Goal: Information Seeking & Learning: Learn about a topic

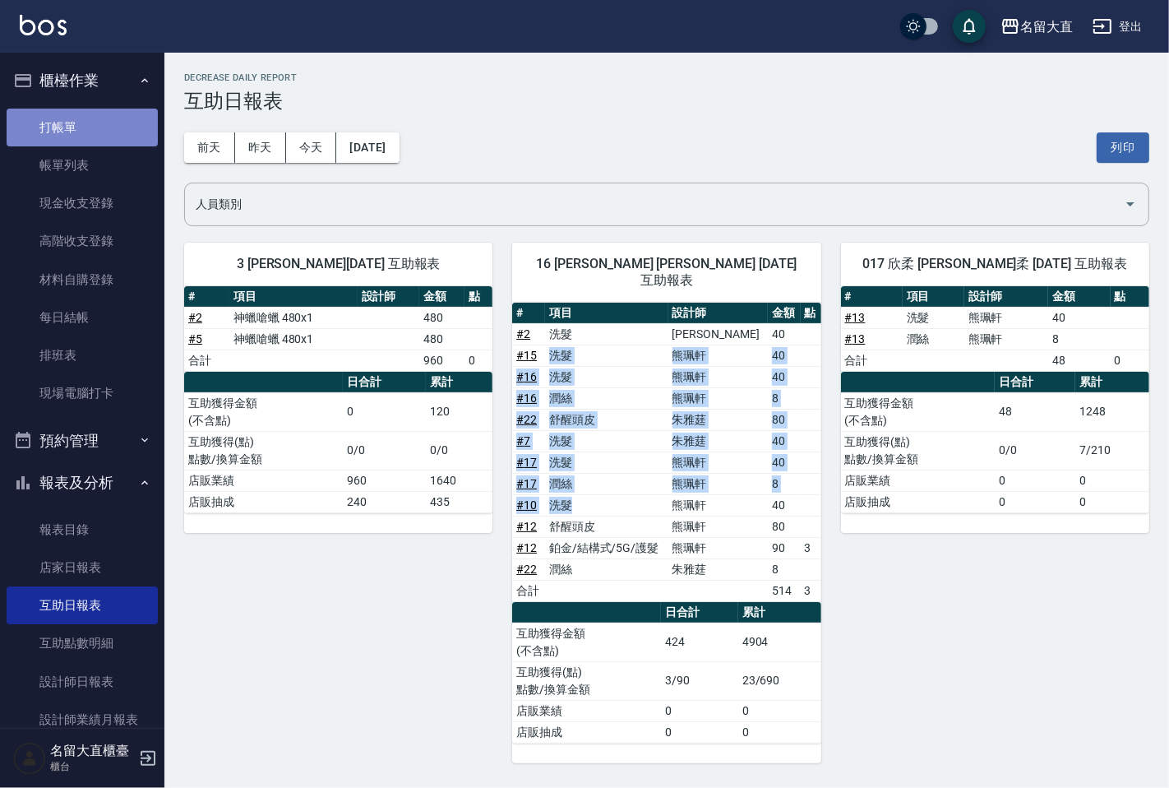
click at [83, 137] on link "打帳單" at bounding box center [82, 128] width 151 height 38
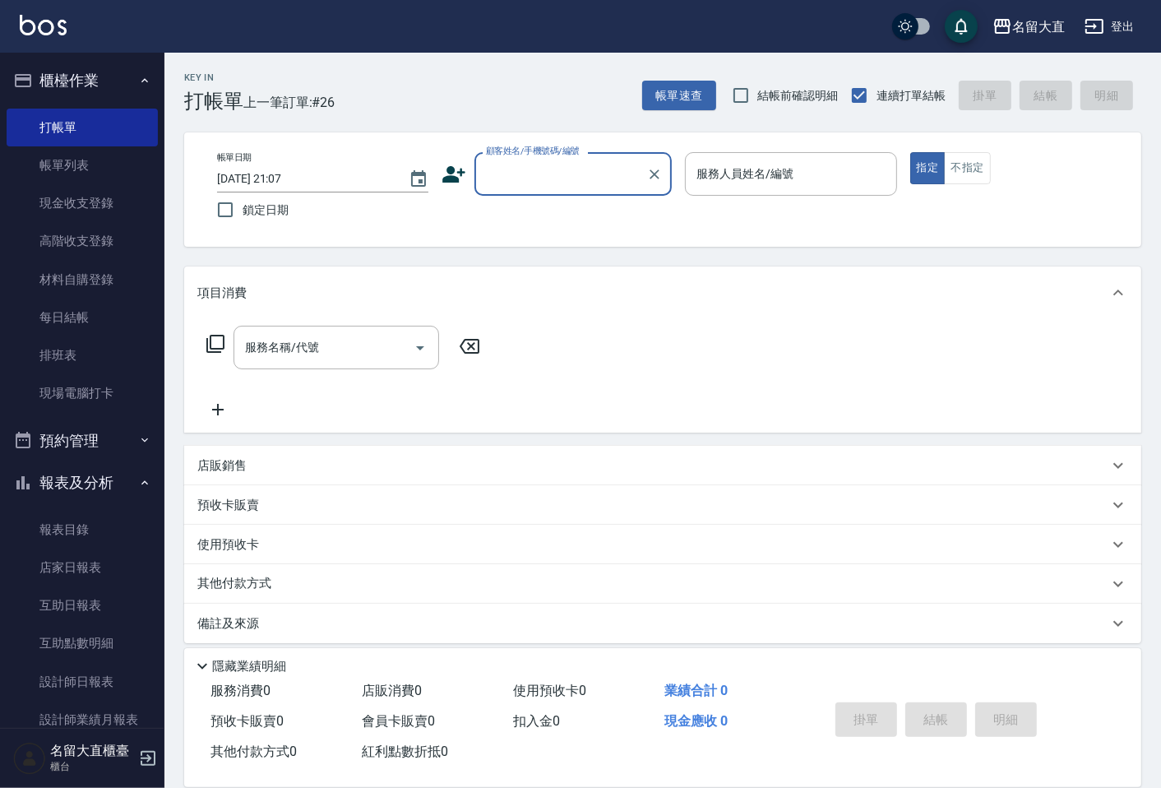
drag, startPoint x: 613, startPoint y: 193, endPoint x: 590, endPoint y: 199, distance: 22.9
click at [610, 196] on div "帳單日期 [DATE] 21:07 鎖定日期 顧客姓名/手機號碼/編號 顧客姓名/手機號碼/編號 服務人員姓名/編號 服務人員姓名/編號 指定 不指定" at bounding box center [663, 189] width 918 height 75
click at [571, 184] on input "顧客姓名/手機號碼/編號" at bounding box center [561, 173] width 158 height 29
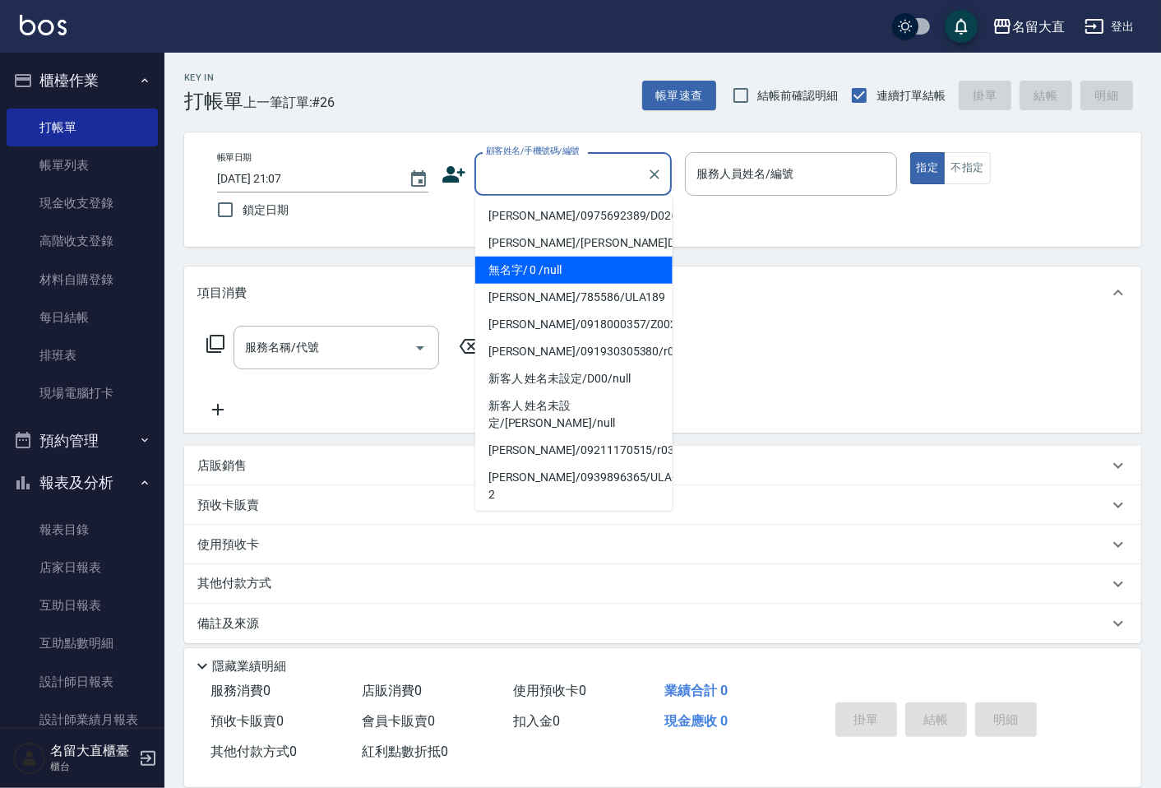
drag, startPoint x: 585, startPoint y: 257, endPoint x: 596, endPoint y: 286, distance: 30.7
click at [596, 286] on ul "[PERSON_NAME]/0975692389/D026 [PERSON_NAME]/[PERSON_NAME]D203/D203 無名字/ 0 /null…" at bounding box center [573, 353] width 197 height 315
click at [598, 277] on li "無名字/ 0 /null" at bounding box center [573, 270] width 197 height 27
type input "無名字/ 0 /null"
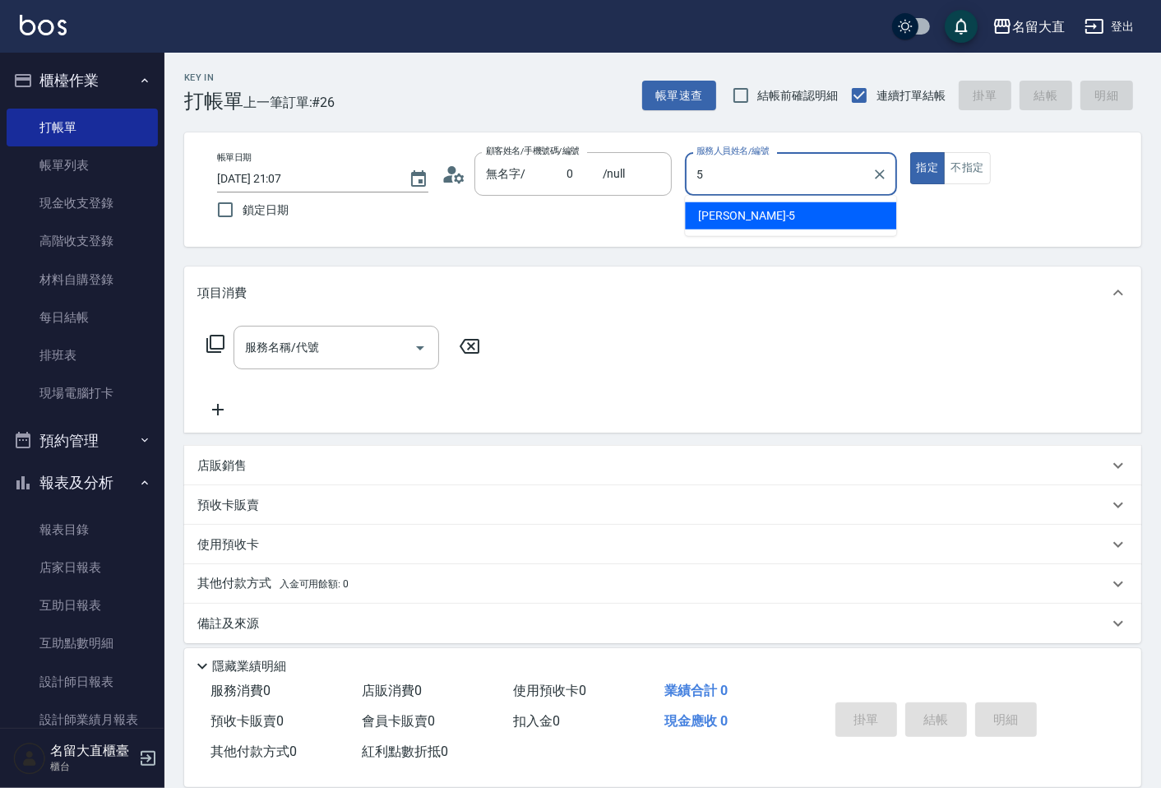
type input "[PERSON_NAME]-5"
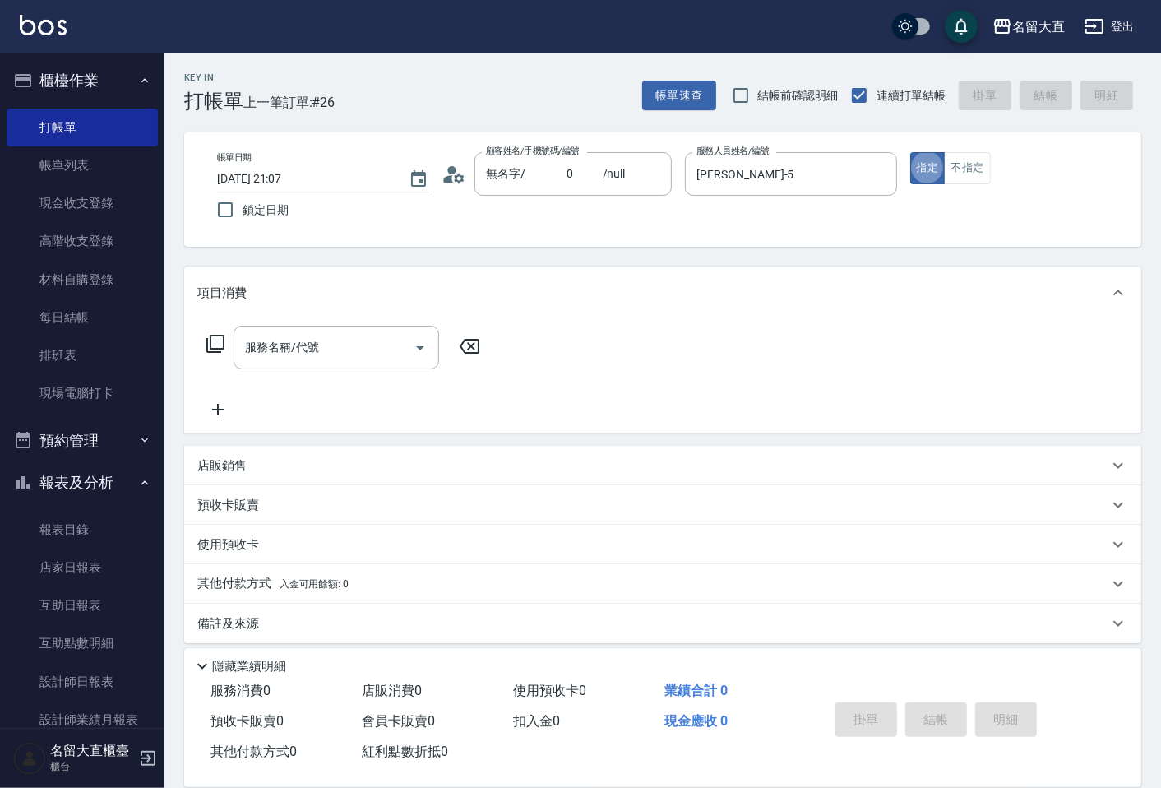
type button "true"
click at [979, 169] on button "不指定" at bounding box center [967, 168] width 46 height 32
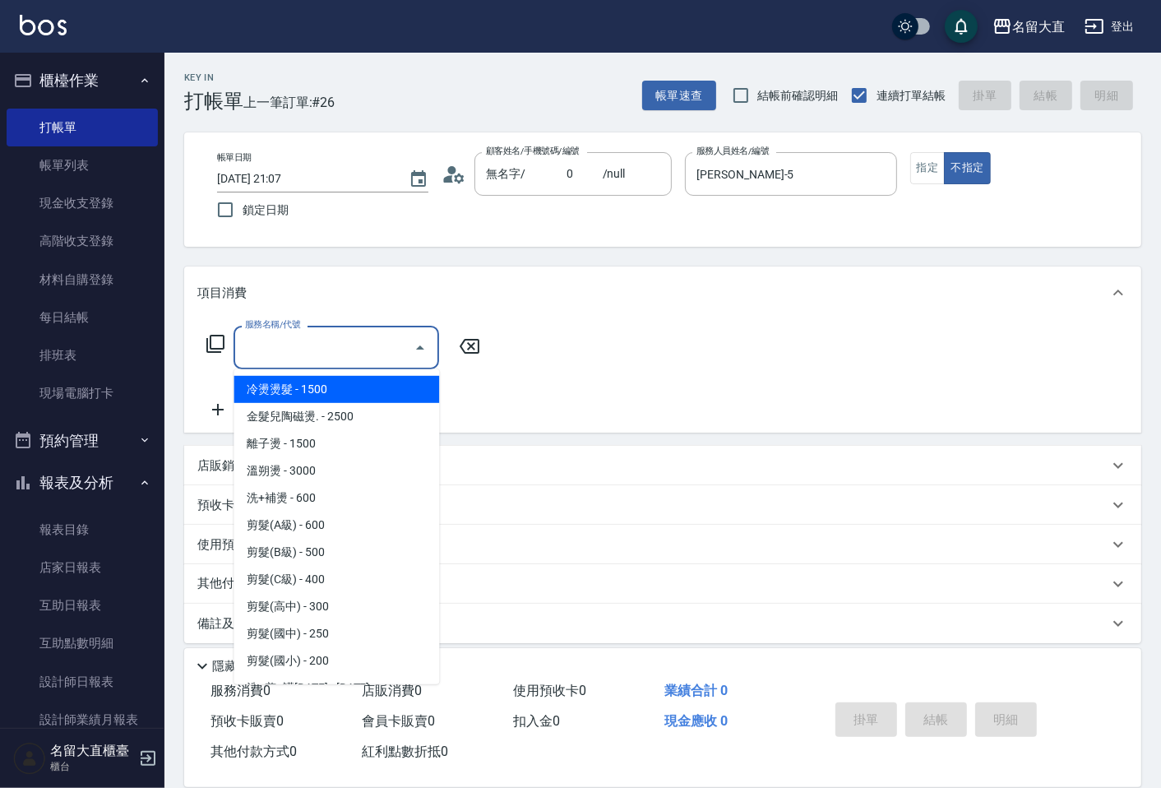
click at [296, 354] on input "服務名稱/代號" at bounding box center [324, 347] width 166 height 29
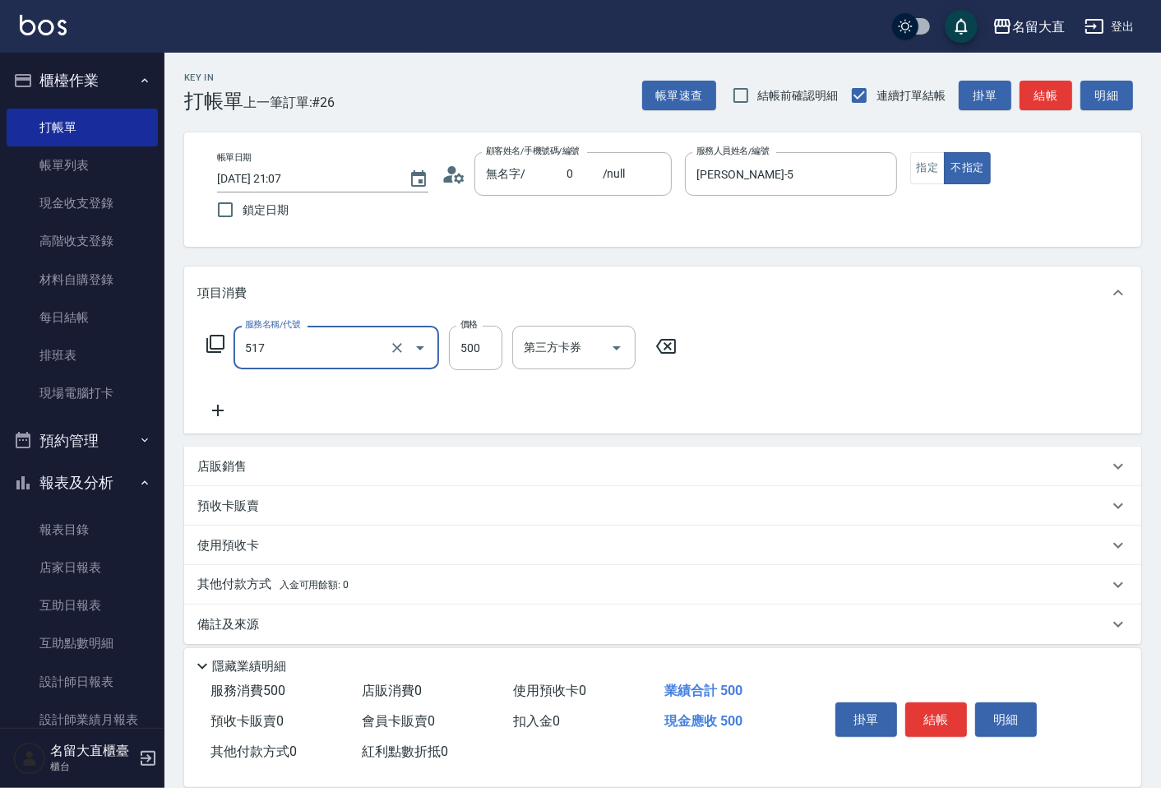
type input "舒醒頭皮(517)"
click at [215, 415] on icon at bounding box center [217, 410] width 41 height 20
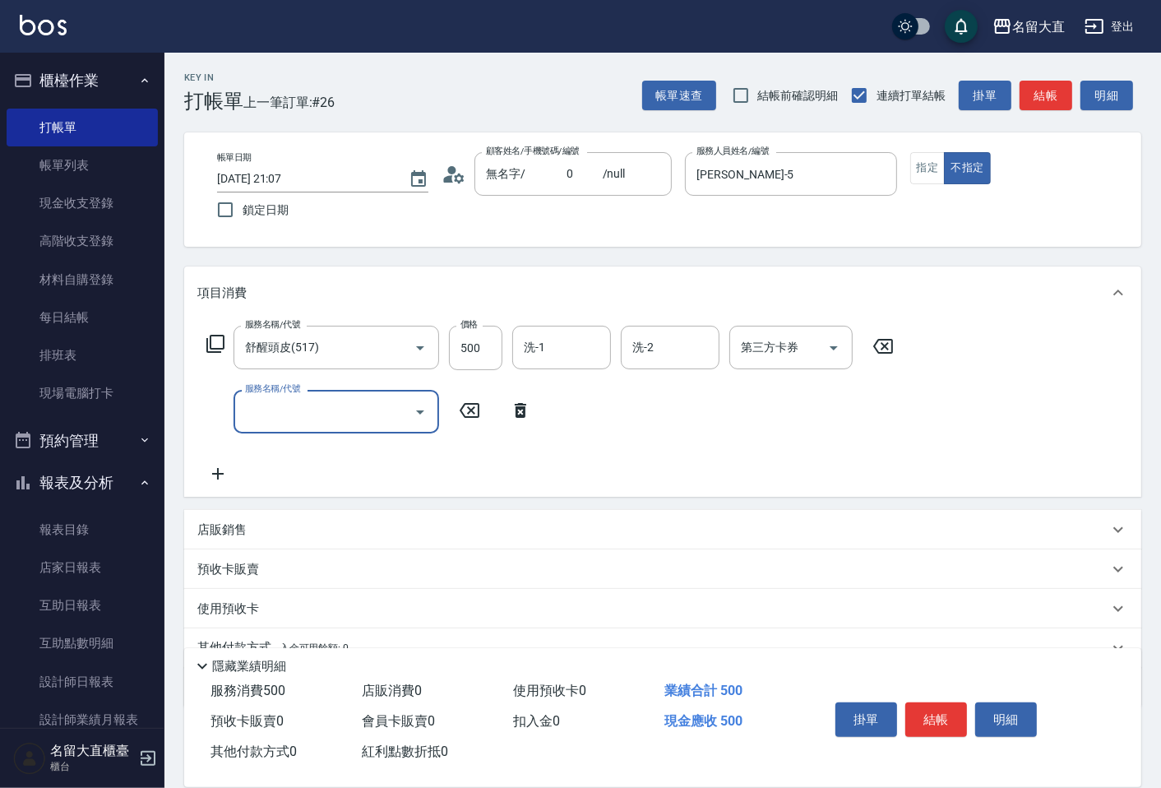
click at [284, 430] on div "服務名稱/代號" at bounding box center [336, 412] width 206 height 44
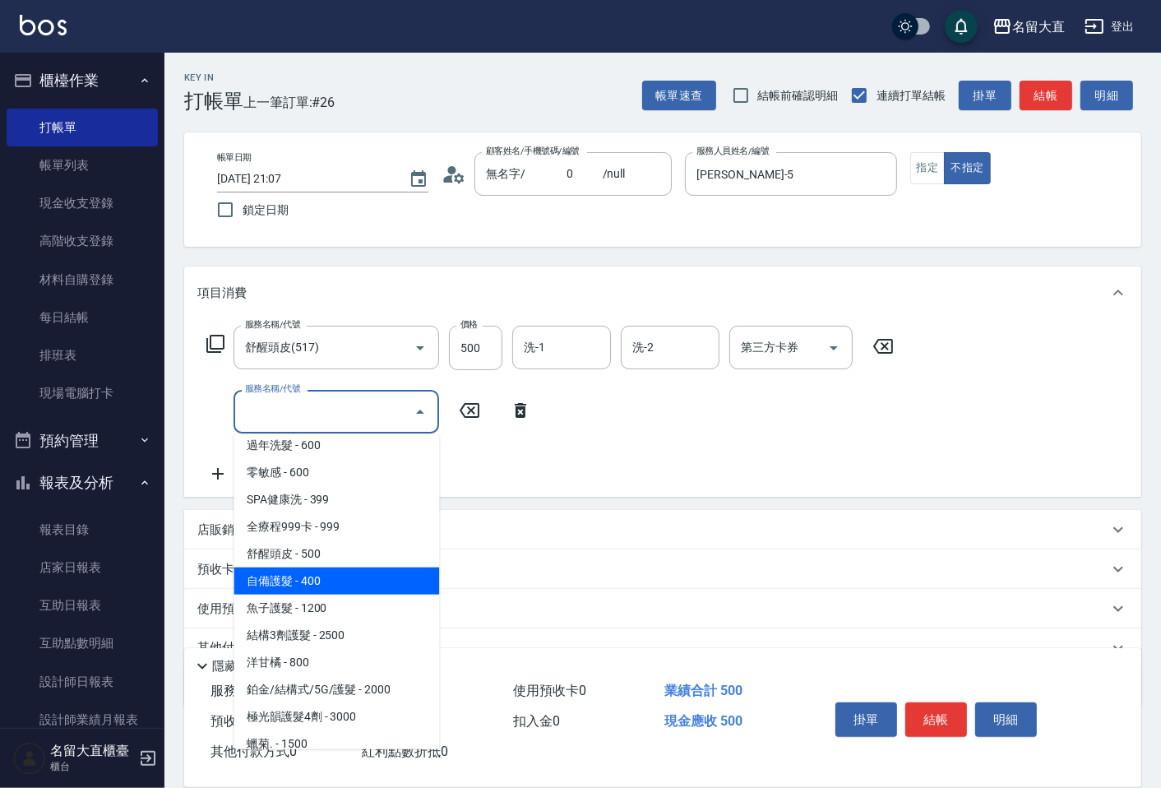
scroll to position [639, 0]
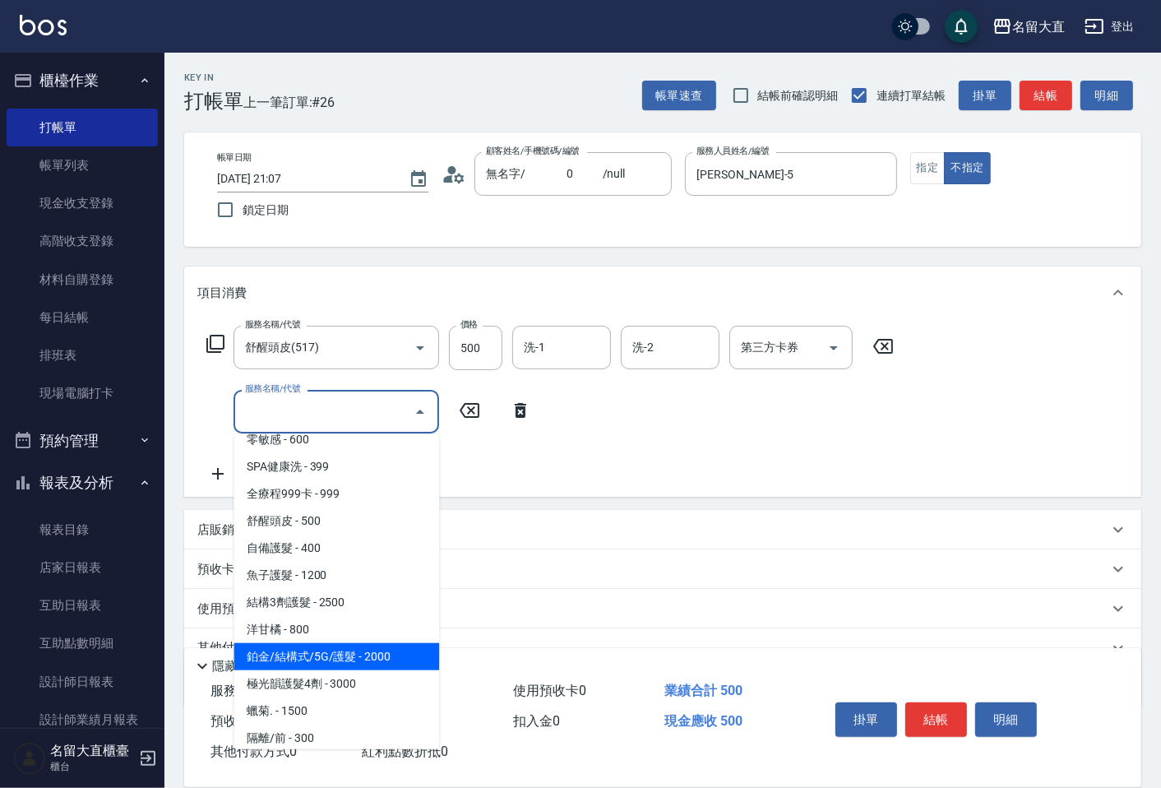
click at [359, 643] on span "鉑金/結構式/5G/護髮 - 2000" at bounding box center [336, 656] width 206 height 27
type input "鉑金/結構式/5G/護髮(605)"
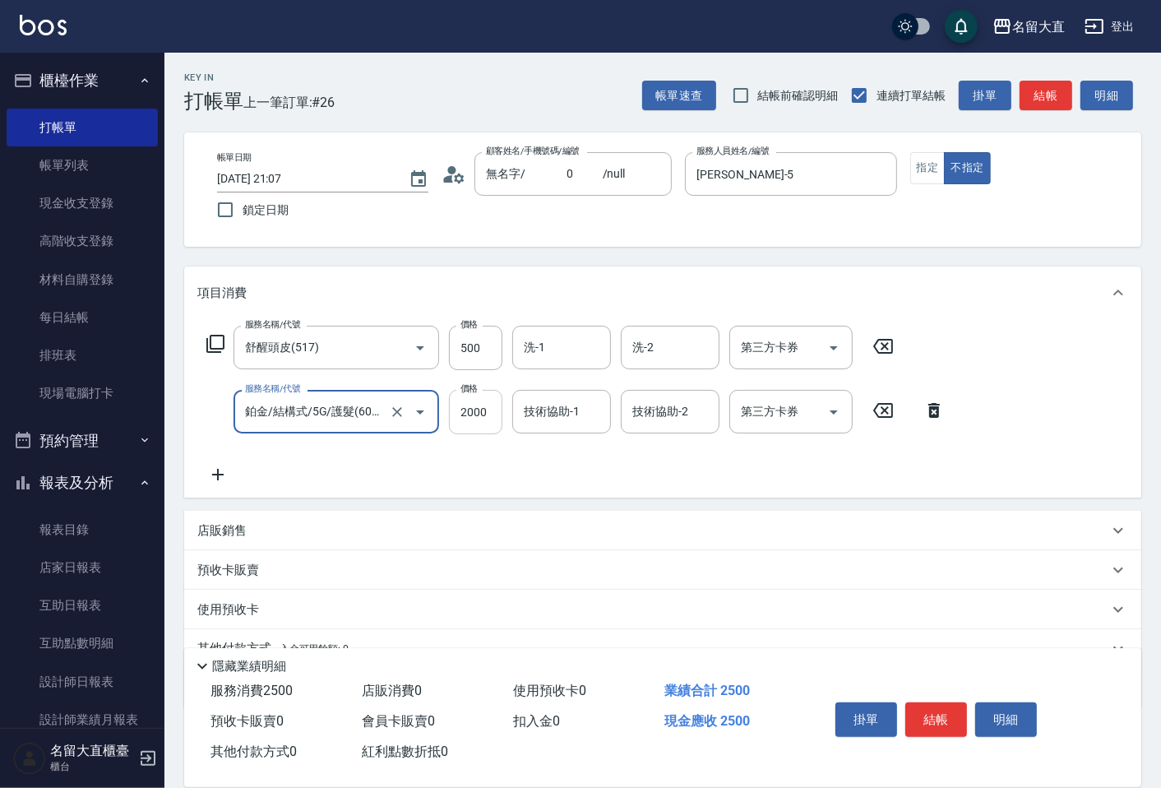
click at [483, 414] on input "2000" at bounding box center [475, 412] width 53 height 44
click at [515, 417] on div "技術協助-1" at bounding box center [561, 412] width 99 height 44
type input "1600"
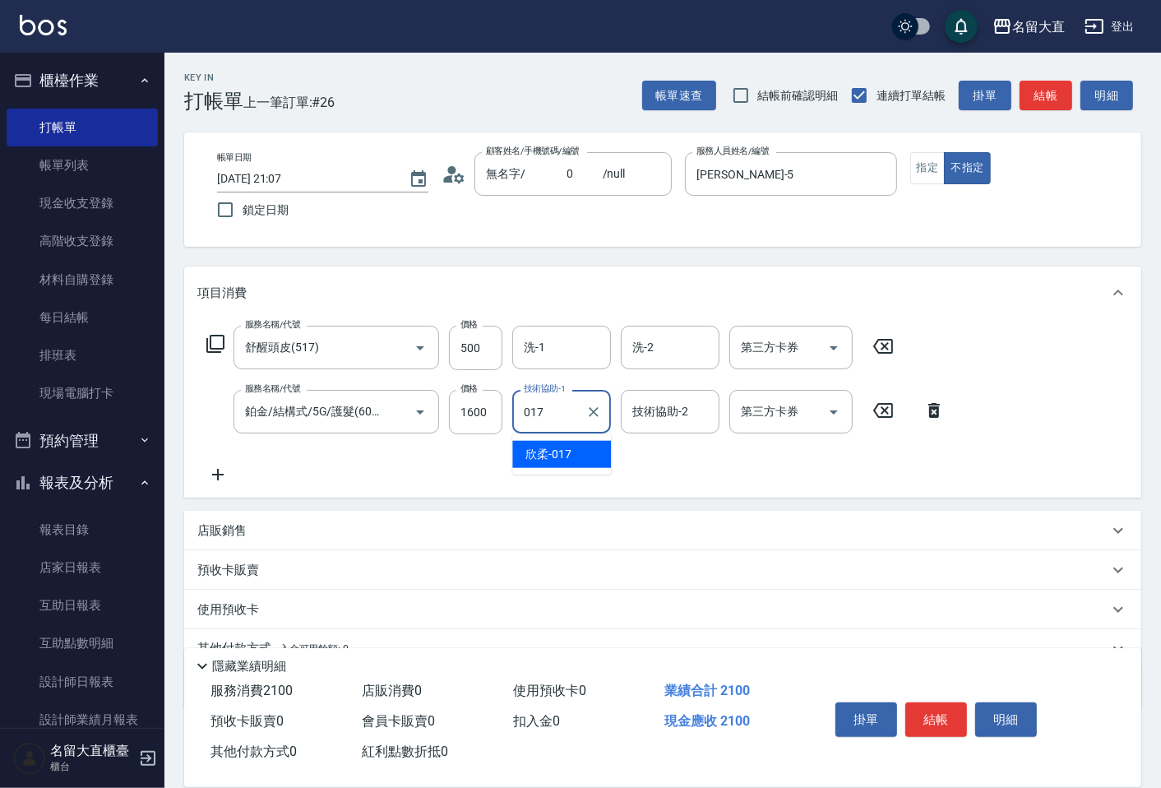
type input "欣柔-017"
click at [497, 371] on div "服務名稱/代號 舒醒頭皮(517) 服務名稱/代號 價格 500 價格 洗-1 洗-1 洗-2 洗-2 第三方卡券 第三方卡券 服務名稱/代號 鉑金/結構式/…" at bounding box center [575, 405] width 757 height 159
click at [494, 366] on input "500" at bounding box center [475, 348] width 53 height 44
type input "1600"
click at [489, 362] on input "500" at bounding box center [475, 348] width 53 height 44
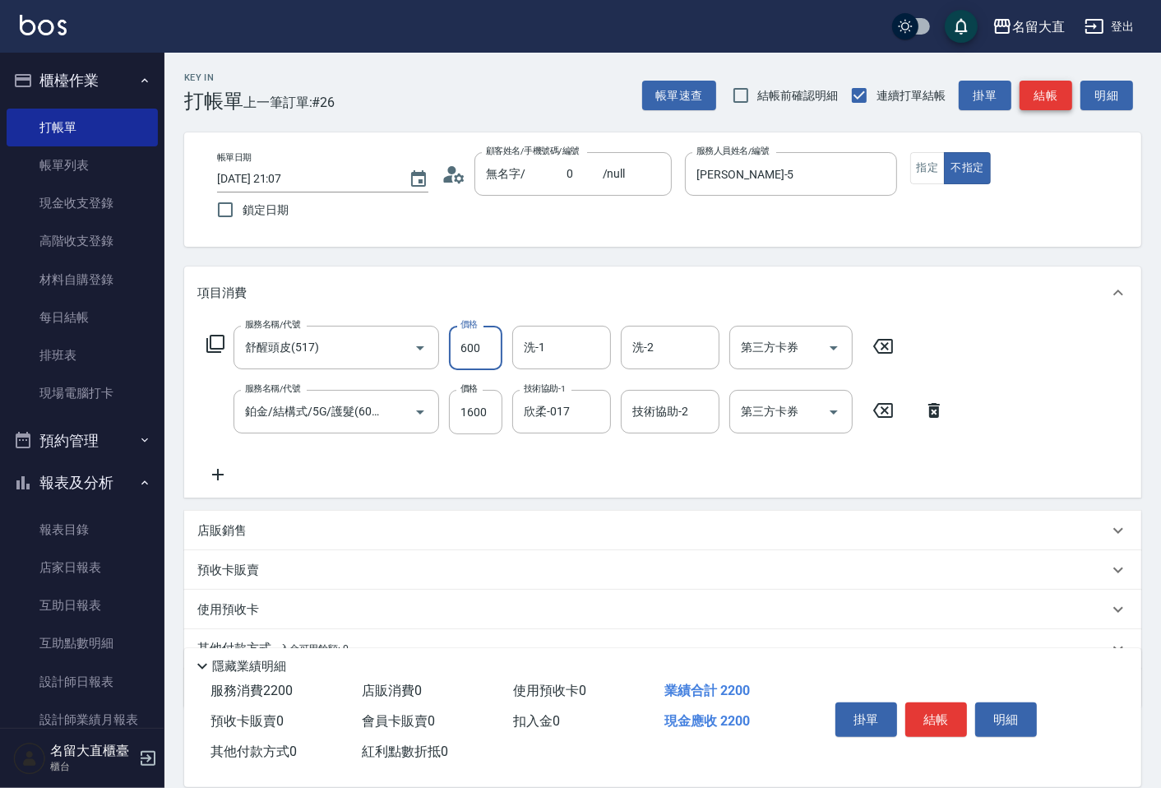
type input "600"
click at [1062, 104] on button "結帳" at bounding box center [1045, 96] width 53 height 30
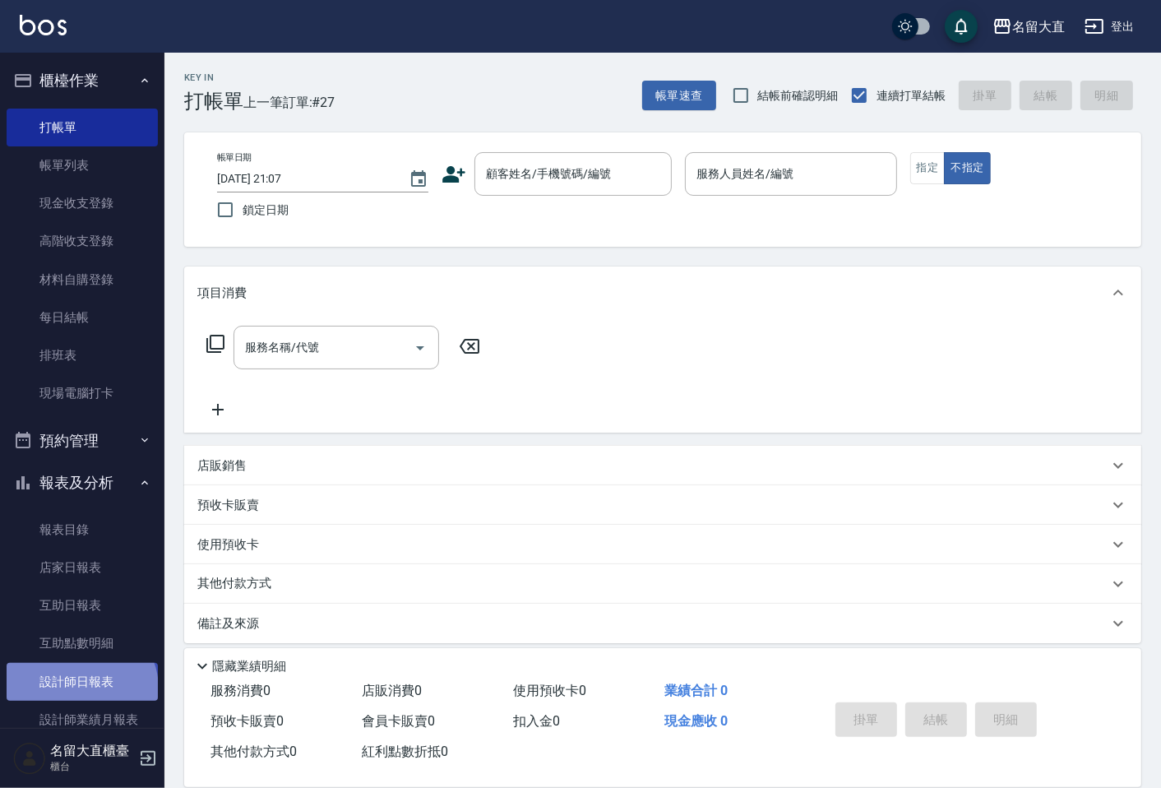
click at [80, 688] on link "設計師日報表" at bounding box center [82, 682] width 151 height 38
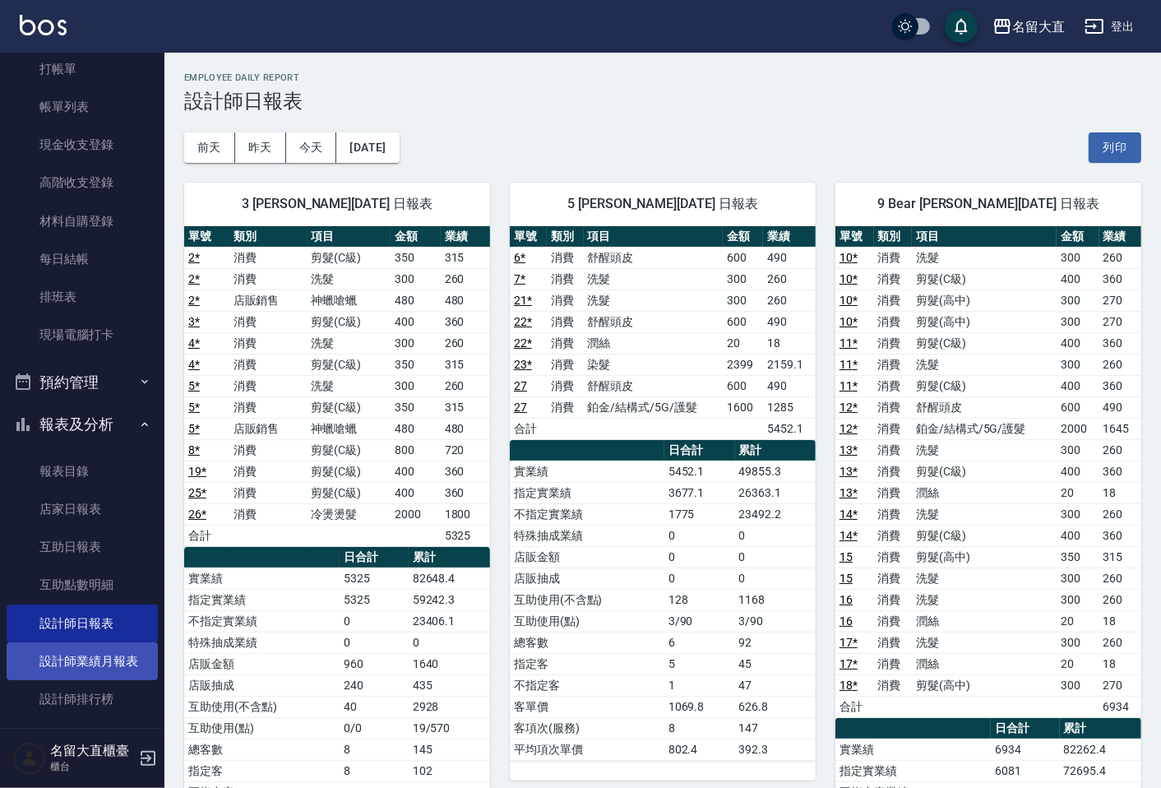
scroll to position [91, 0]
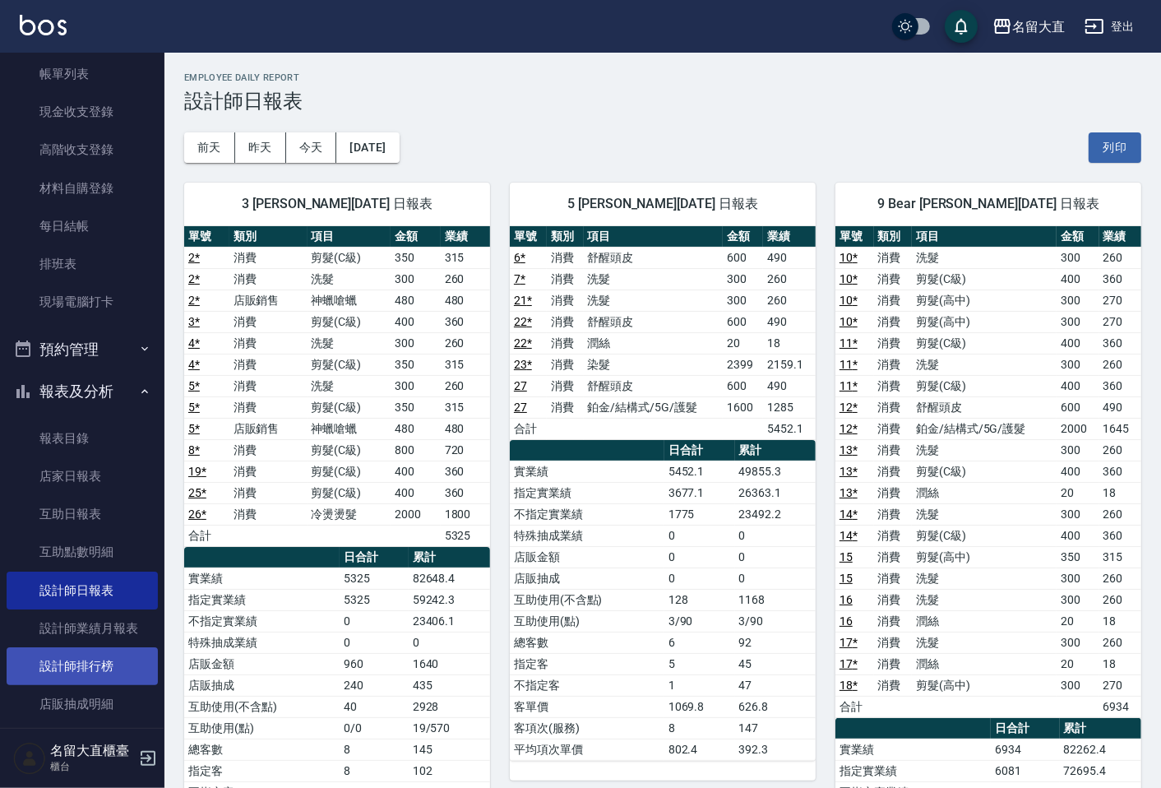
click at [87, 656] on link "設計師排行榜" at bounding box center [82, 666] width 151 height 38
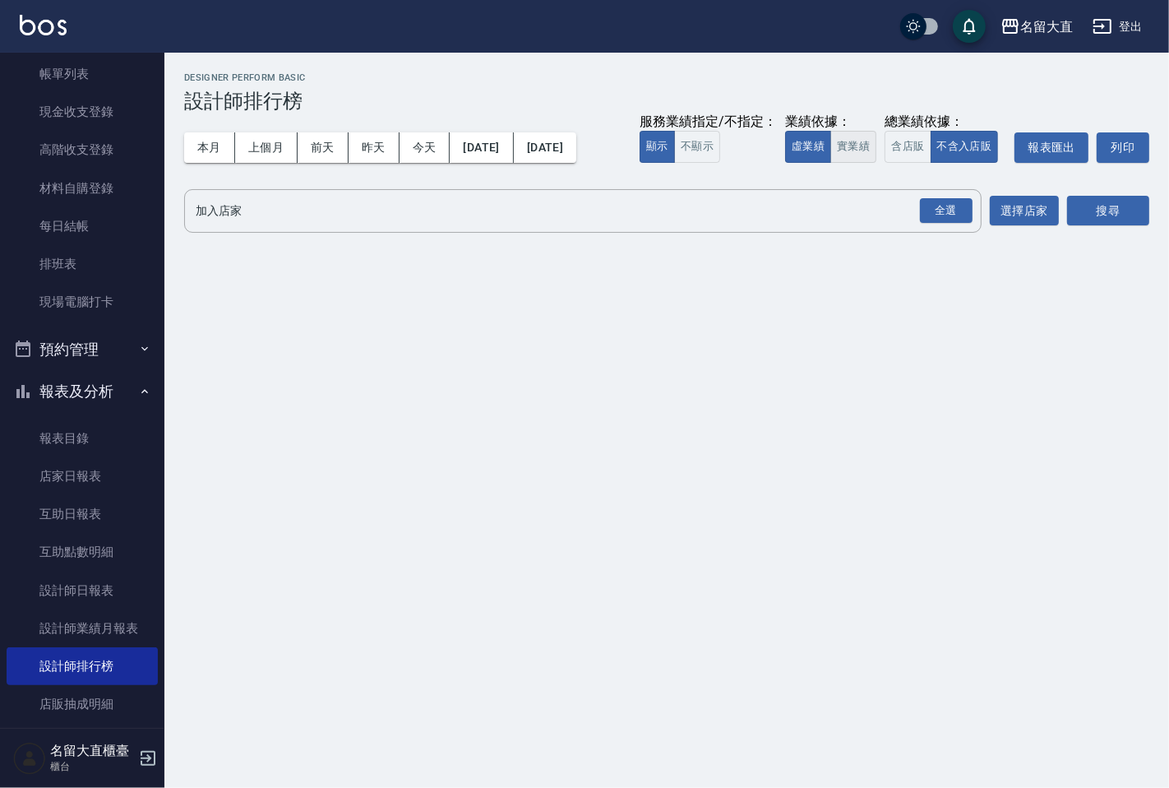
click at [852, 153] on button "實業績" at bounding box center [853, 147] width 46 height 32
click at [837, 192] on div "全選 加入店家" at bounding box center [582, 211] width 797 height 44
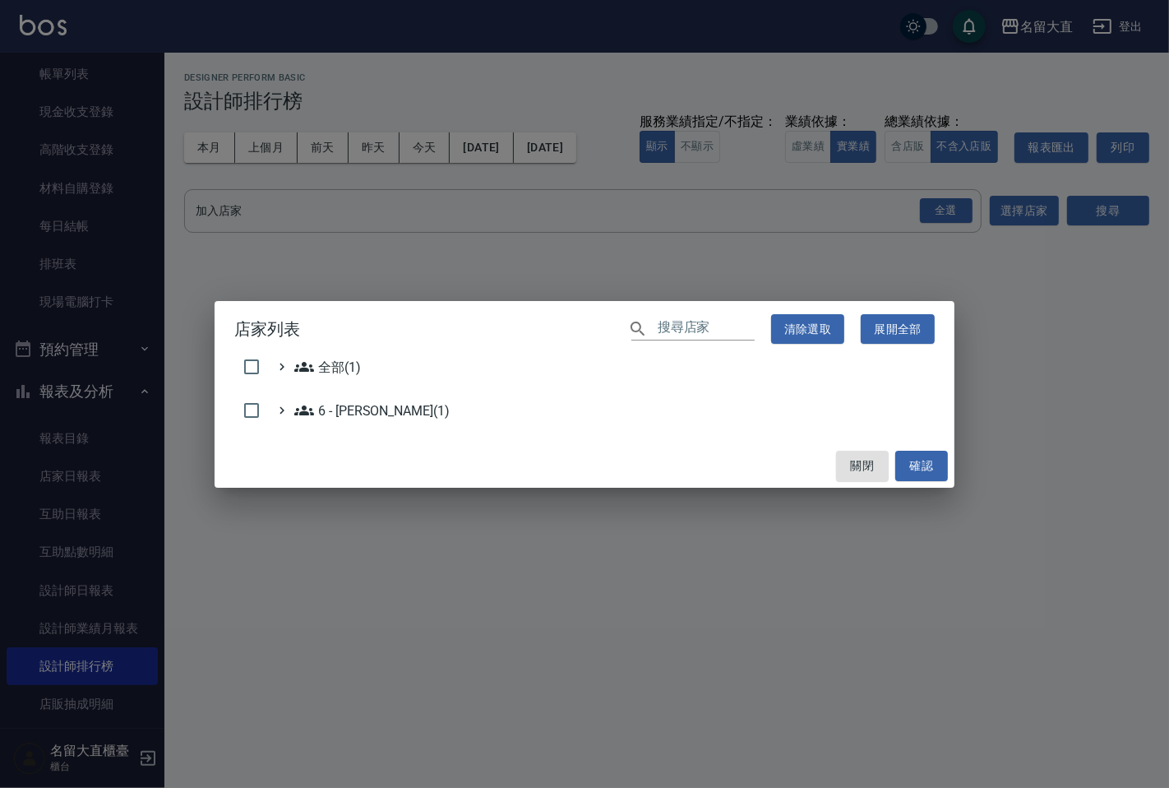
click at [224, 348] on h2 "店家列表 ​ 清除選取 展開全部" at bounding box center [585, 329] width 740 height 57
click at [251, 365] on input "checkbox" at bounding box center [251, 366] width 35 height 35
checkbox input "true"
click at [908, 467] on button "確認" at bounding box center [921, 466] width 53 height 30
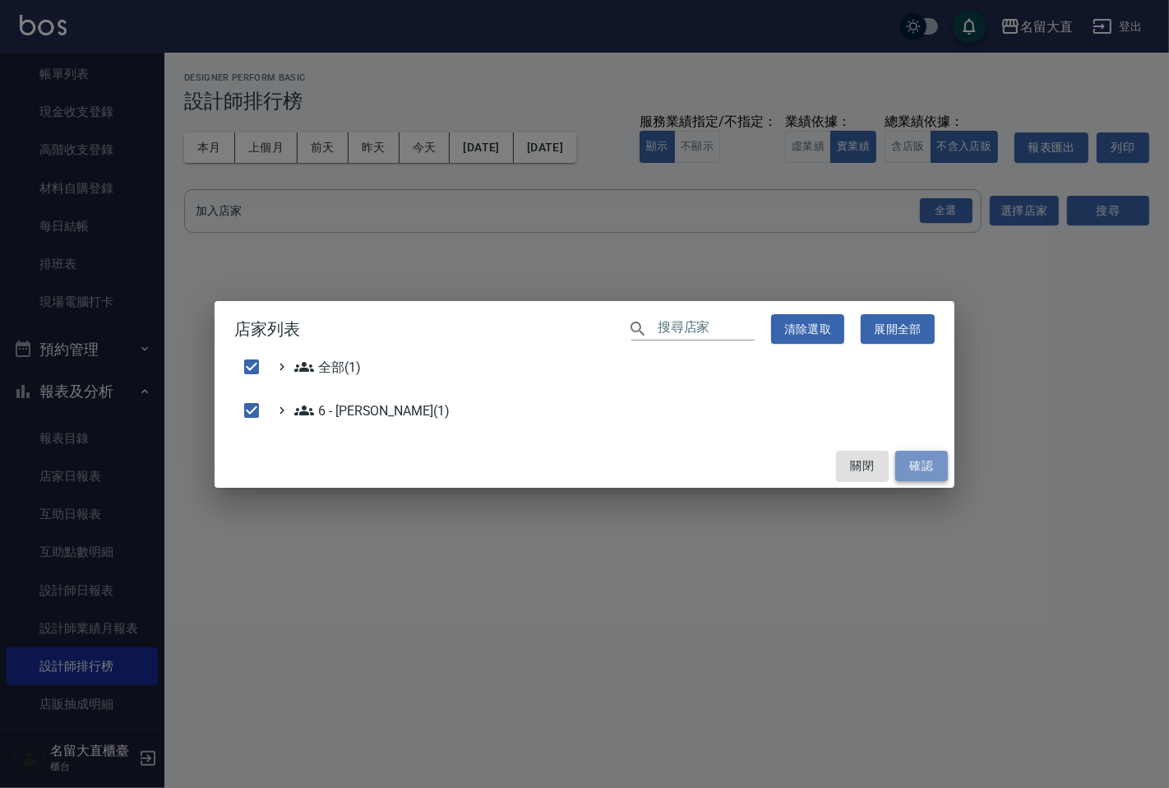
checkbox input "false"
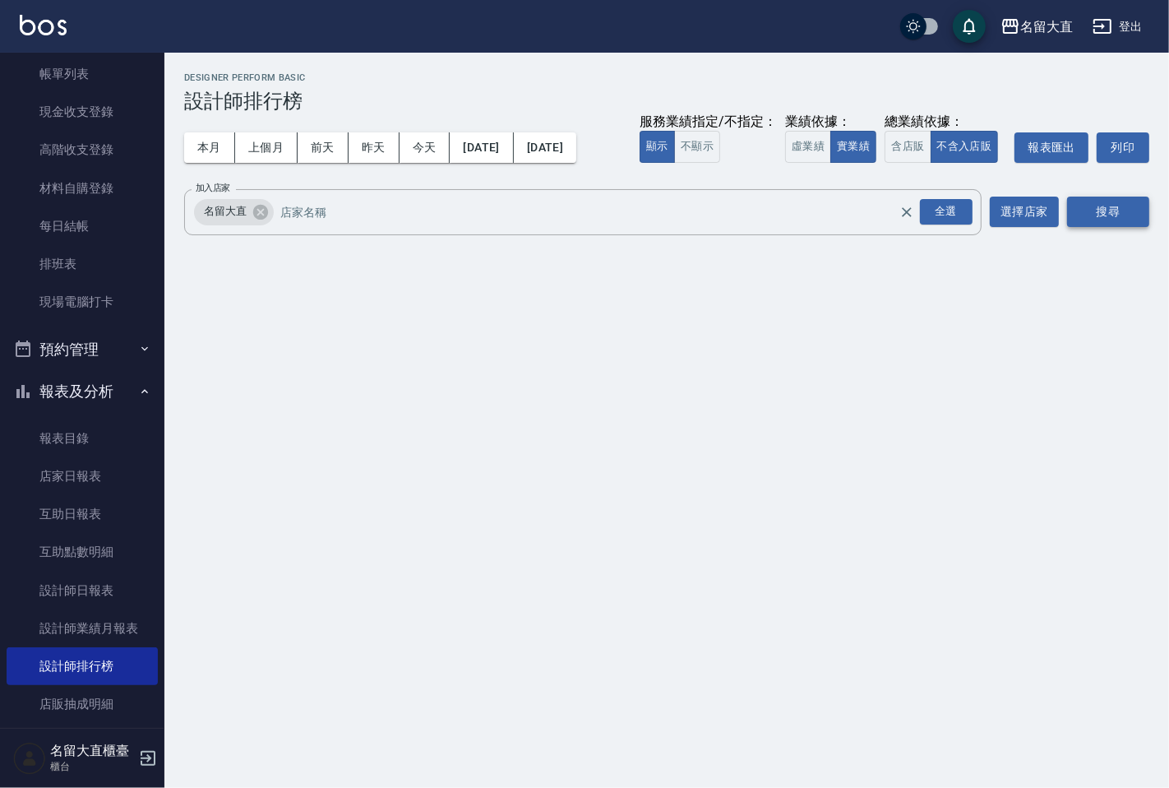
click at [1084, 217] on button "搜尋" at bounding box center [1108, 211] width 82 height 30
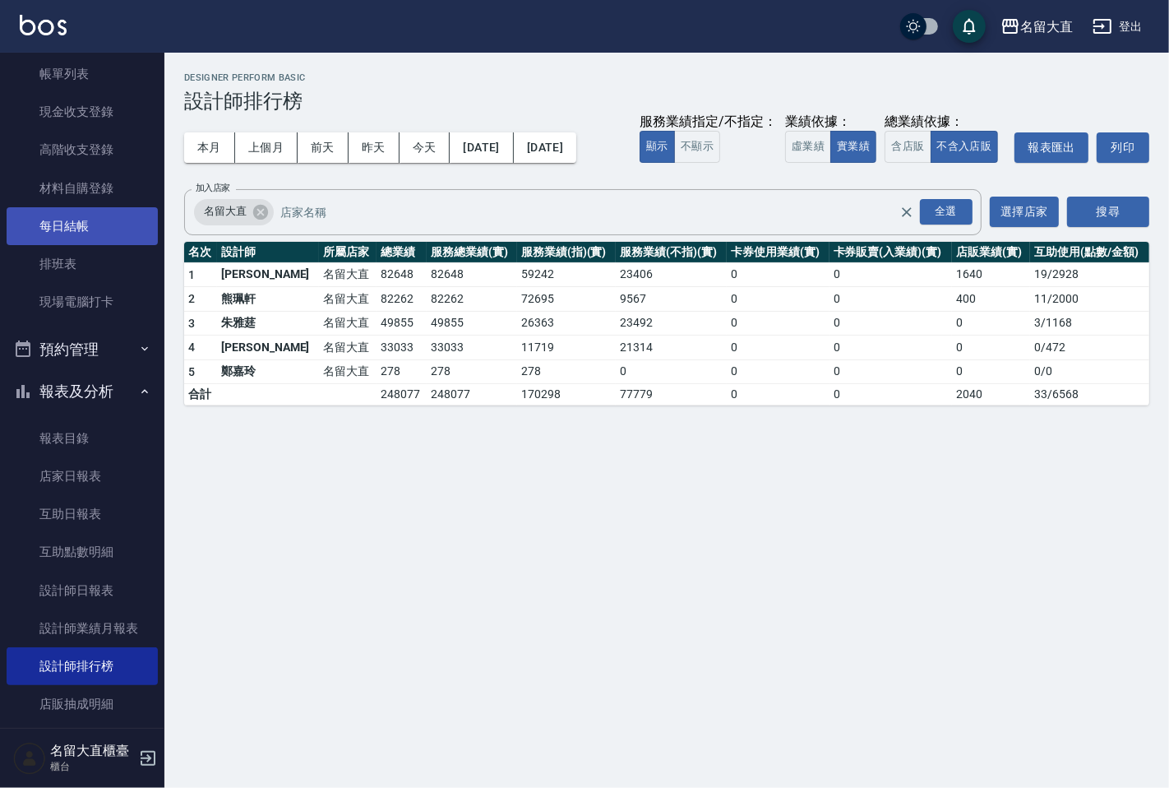
click at [88, 233] on link "每日結帳" at bounding box center [82, 226] width 151 height 38
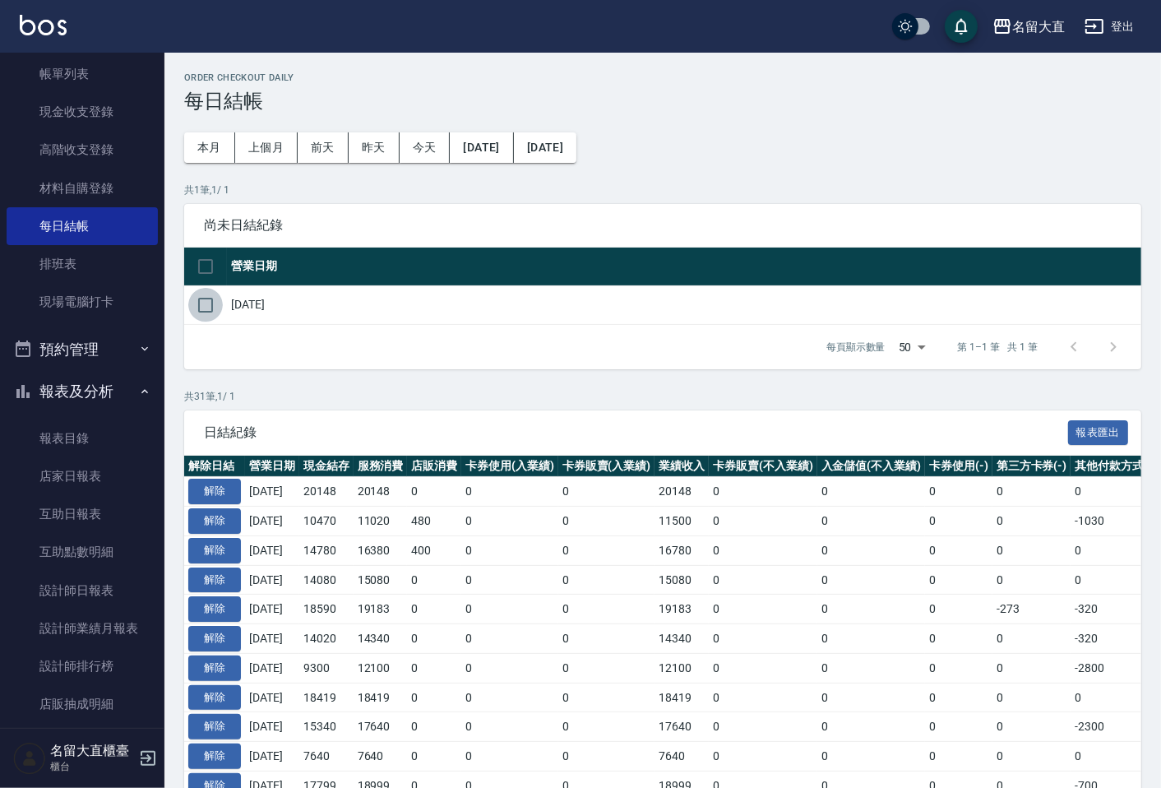
click at [192, 307] on input "checkbox" at bounding box center [205, 305] width 35 height 35
checkbox input "true"
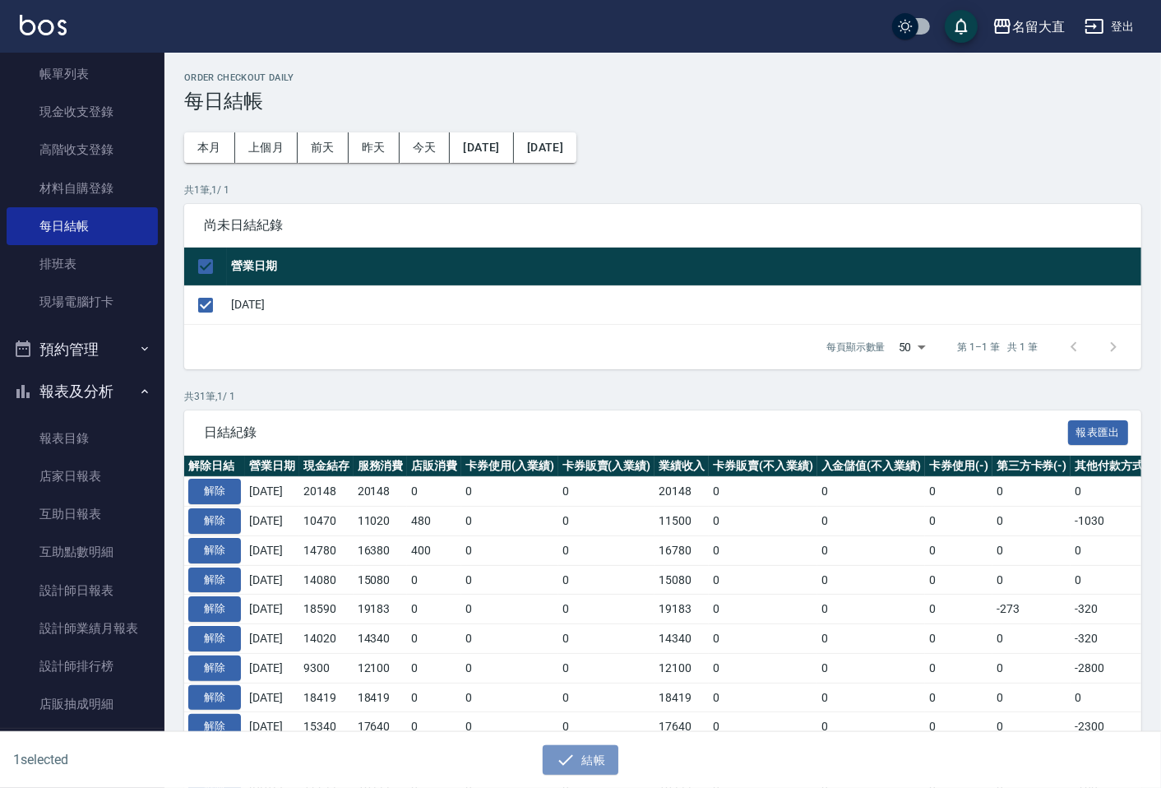
drag, startPoint x: 602, startPoint y: 762, endPoint x: 590, endPoint y: 663, distance: 100.1
click at [599, 761] on button "結帳" at bounding box center [581, 760] width 76 height 30
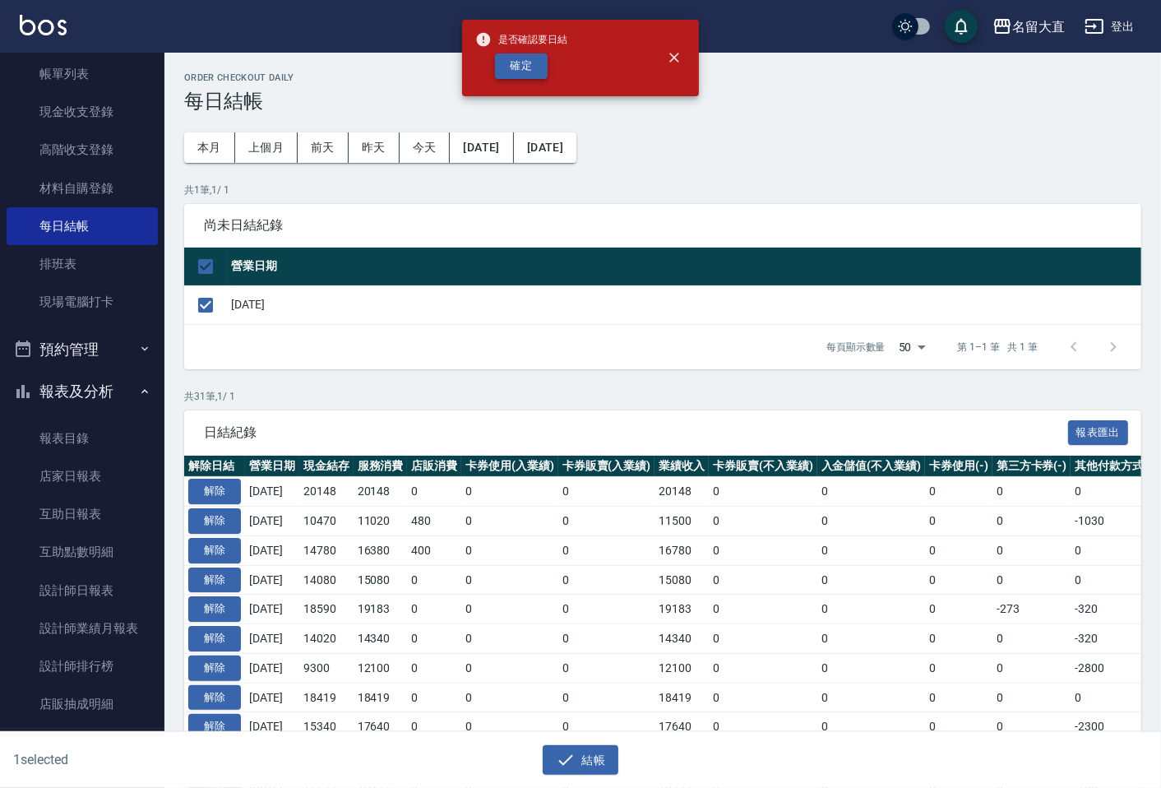
click at [520, 66] on button "確定" at bounding box center [521, 65] width 53 height 25
checkbox input "false"
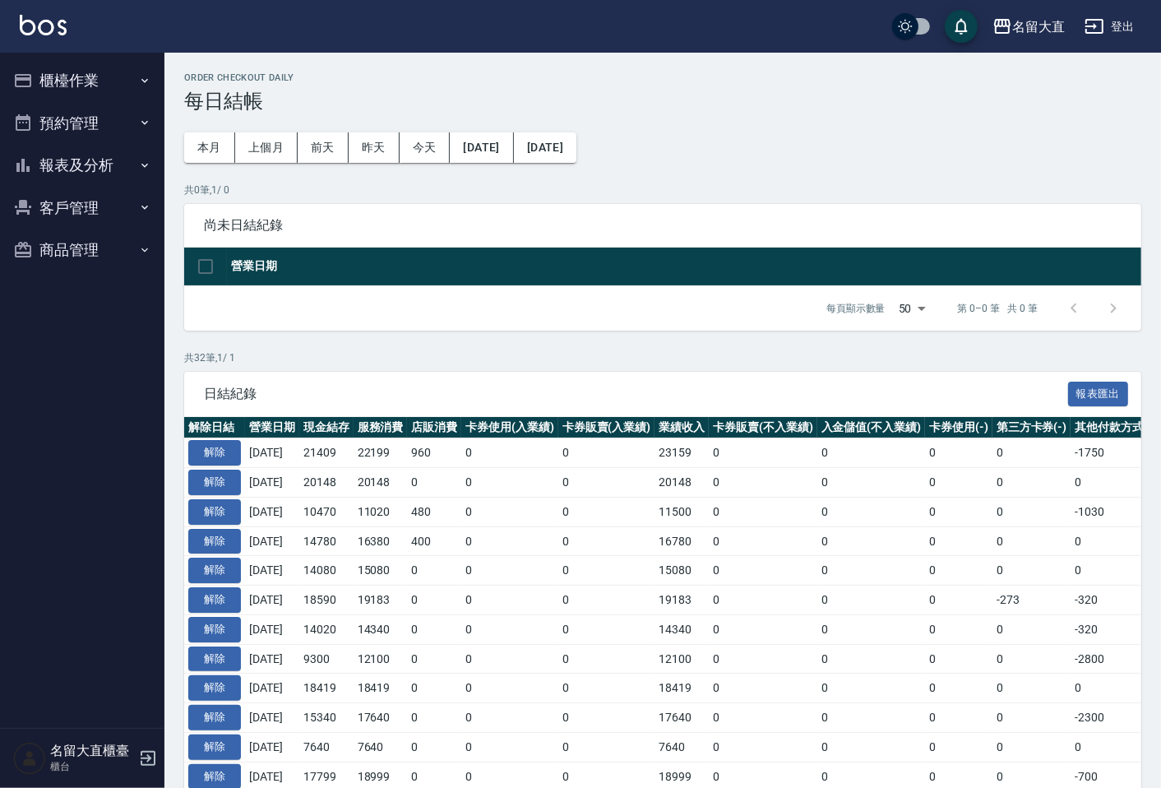
click at [89, 155] on button "報表及分析" at bounding box center [82, 165] width 151 height 43
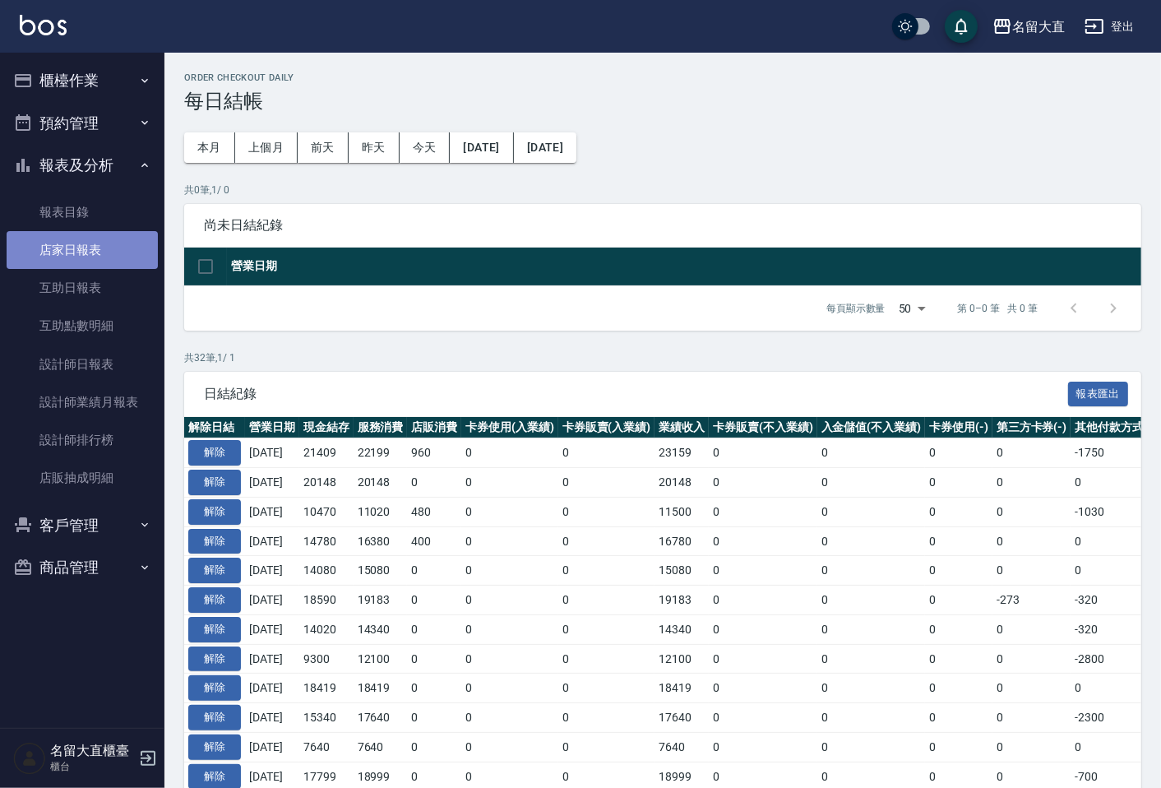
click at [76, 243] on link "店家日報表" at bounding box center [82, 250] width 151 height 38
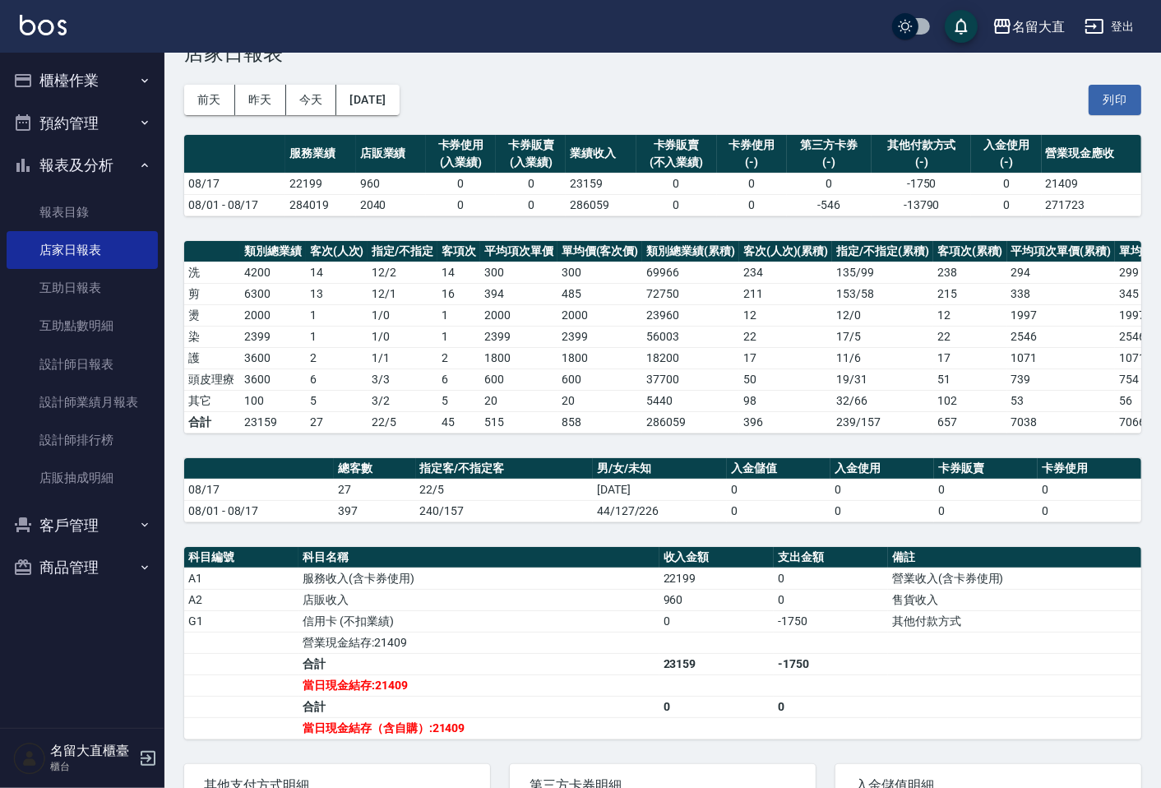
scroll to position [91, 0]
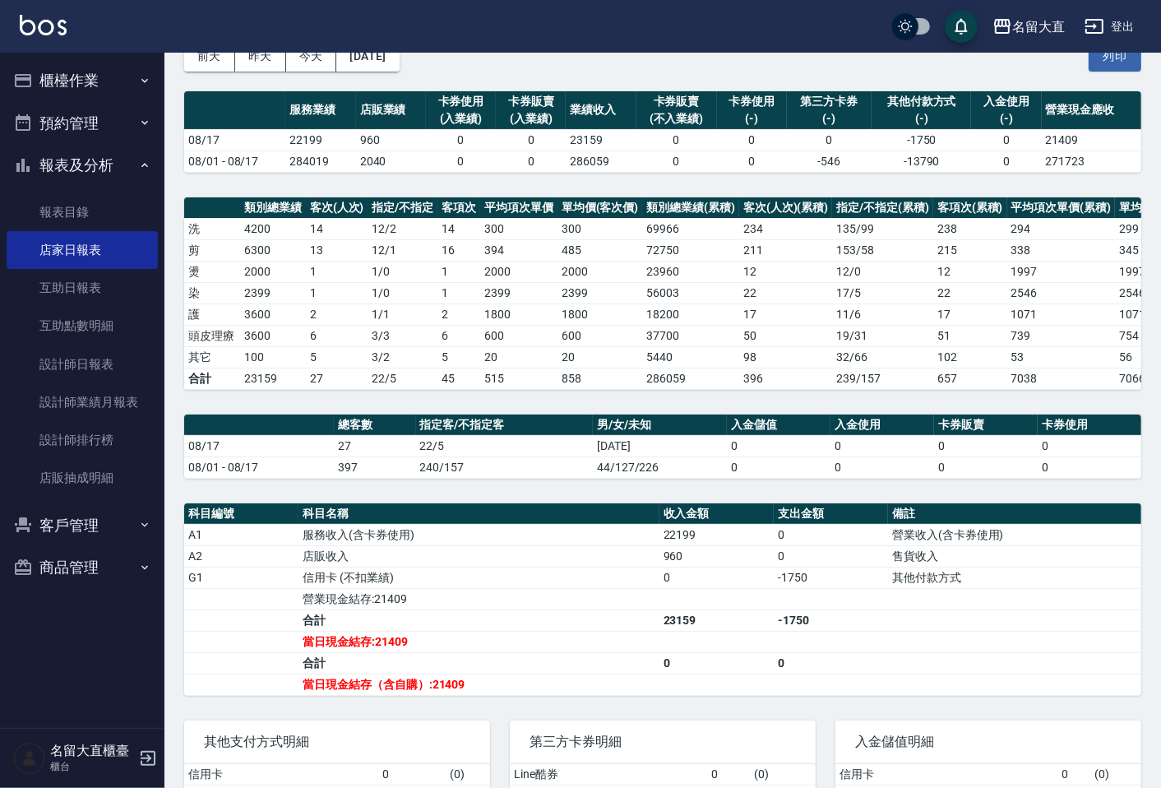
click at [45, 95] on button "櫃檯作業" at bounding box center [82, 80] width 151 height 43
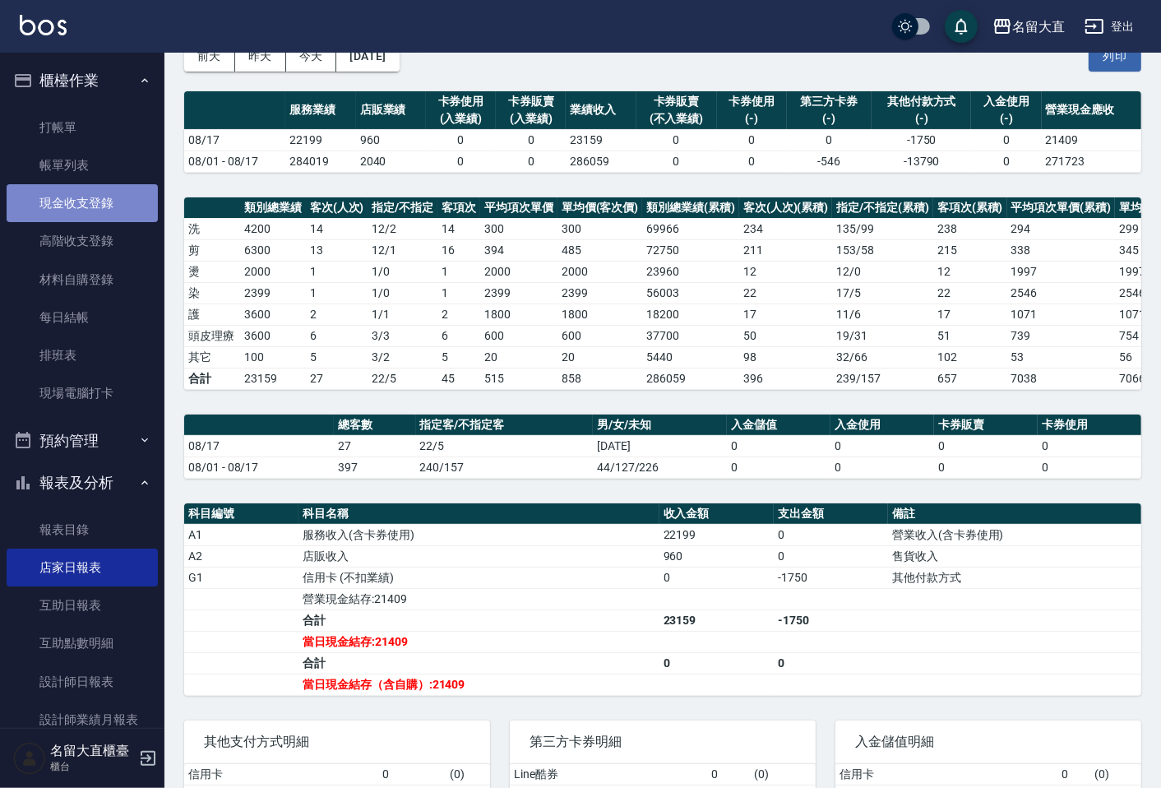
click at [105, 186] on link "現金收支登錄" at bounding box center [82, 203] width 151 height 38
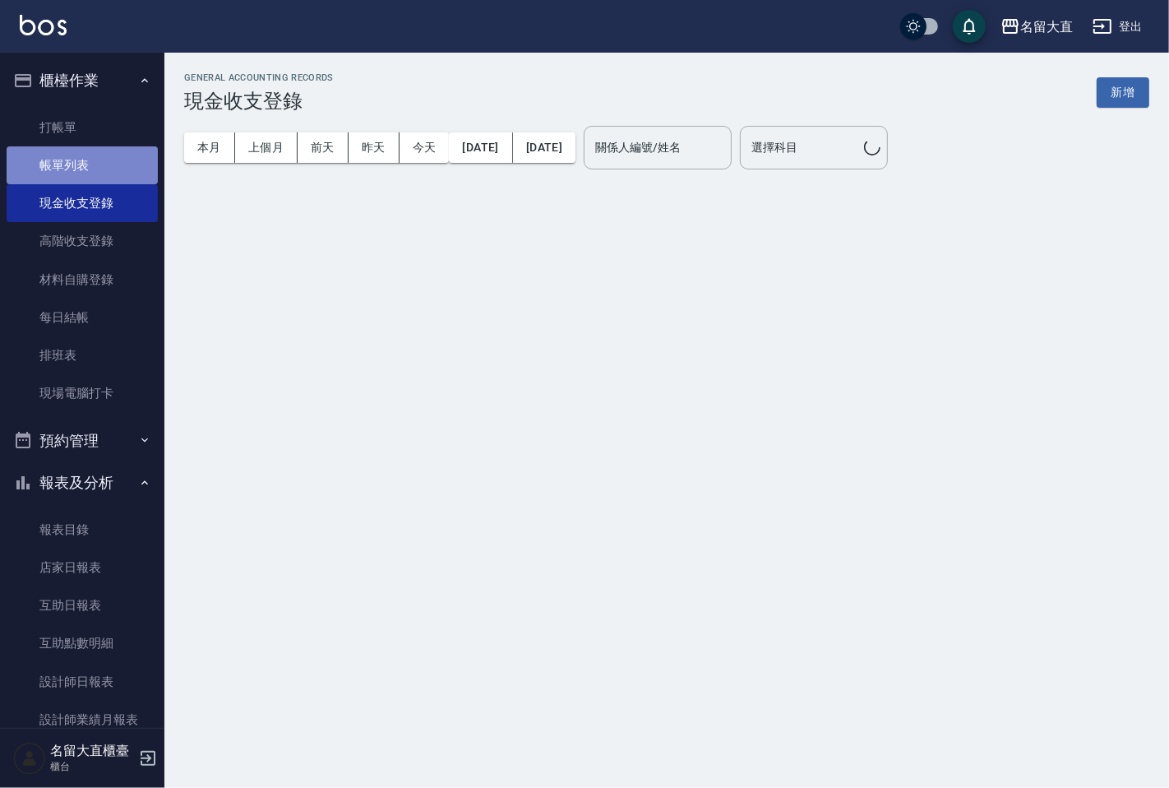
click at [110, 181] on link "帳單列表" at bounding box center [82, 165] width 151 height 38
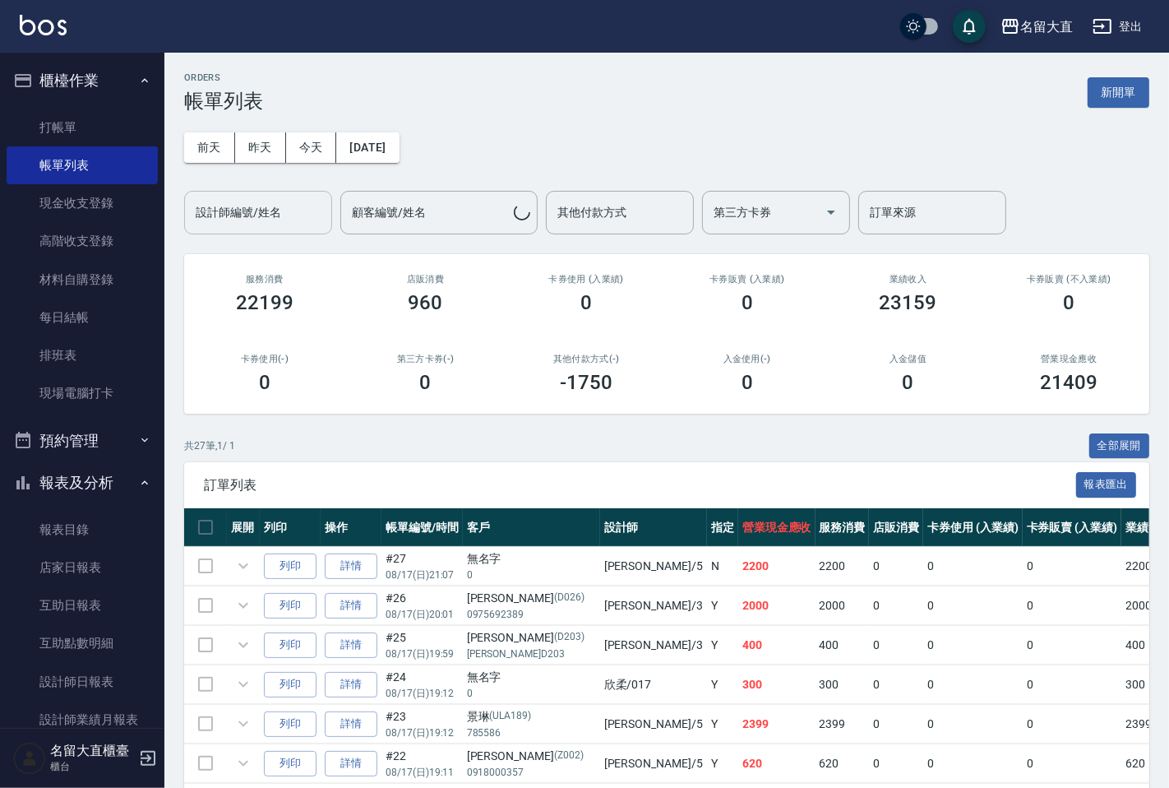
click at [209, 203] on div "設計師編號/姓名 設計師編號/姓名" at bounding box center [258, 213] width 148 height 44
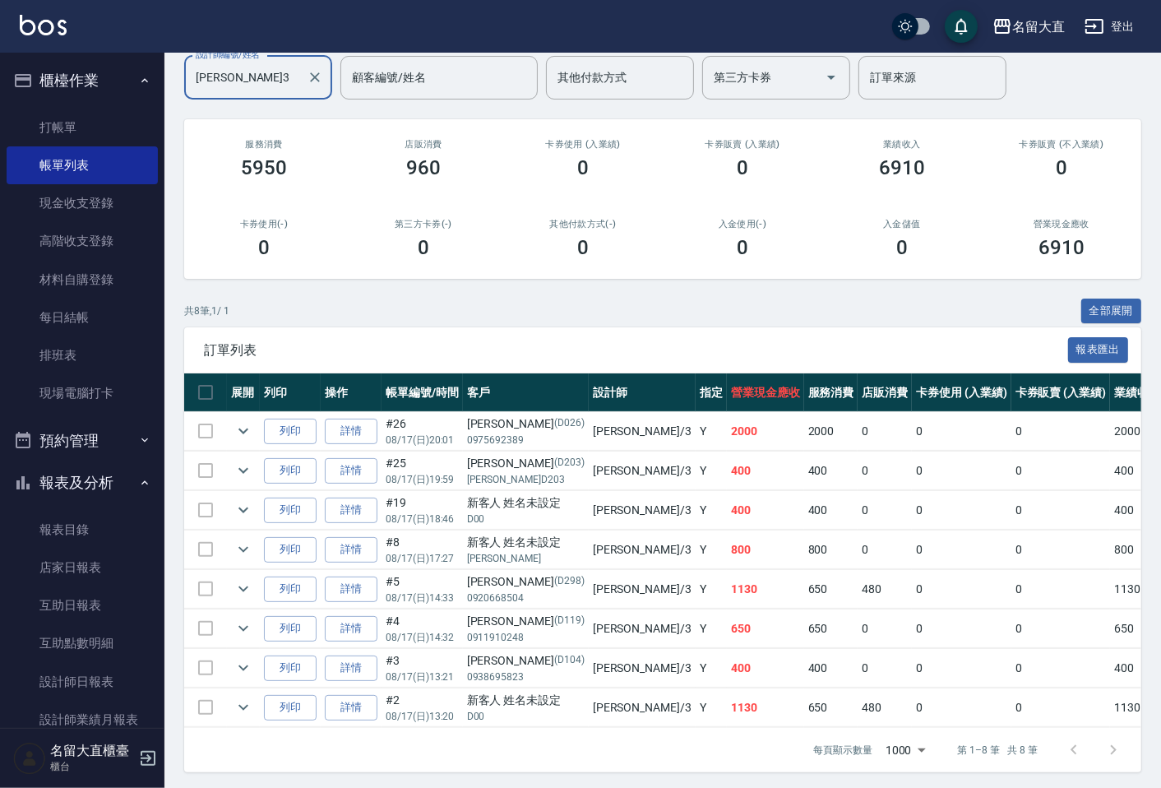
scroll to position [153, 0]
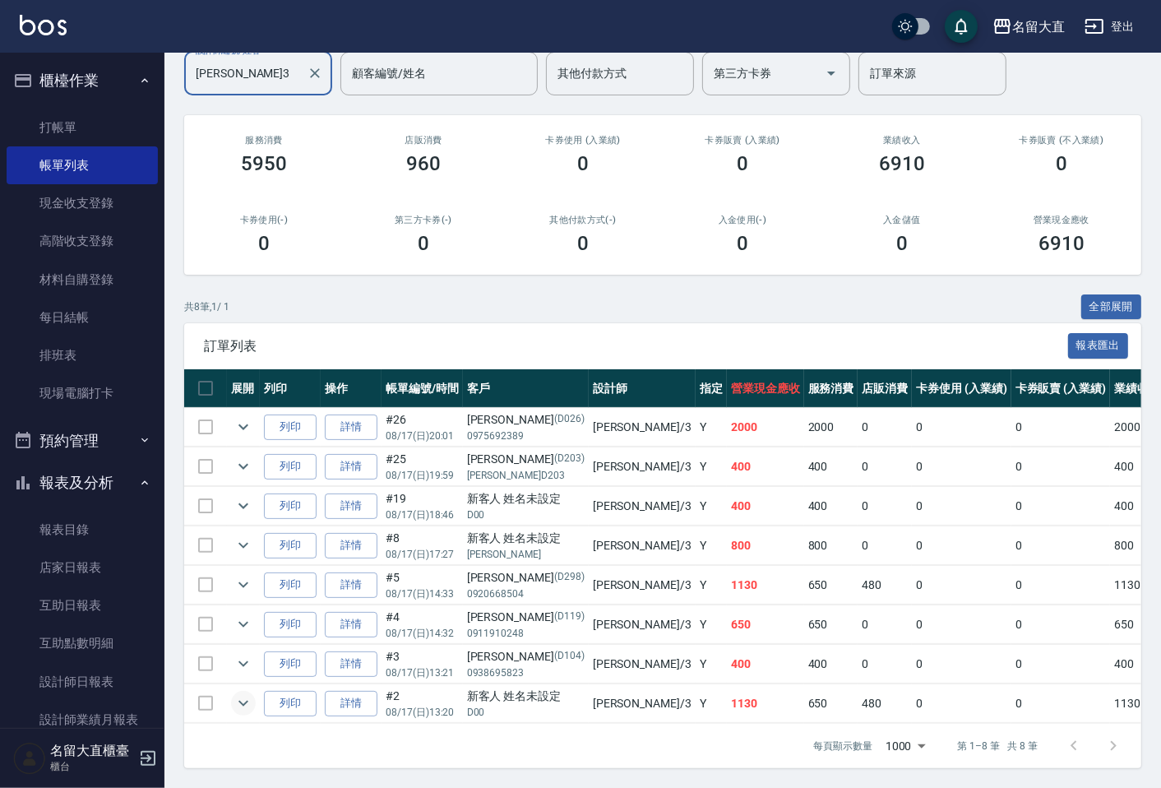
type input "郭忠翰-3"
click at [245, 693] on icon "expand row" at bounding box center [243, 703] width 20 height 20
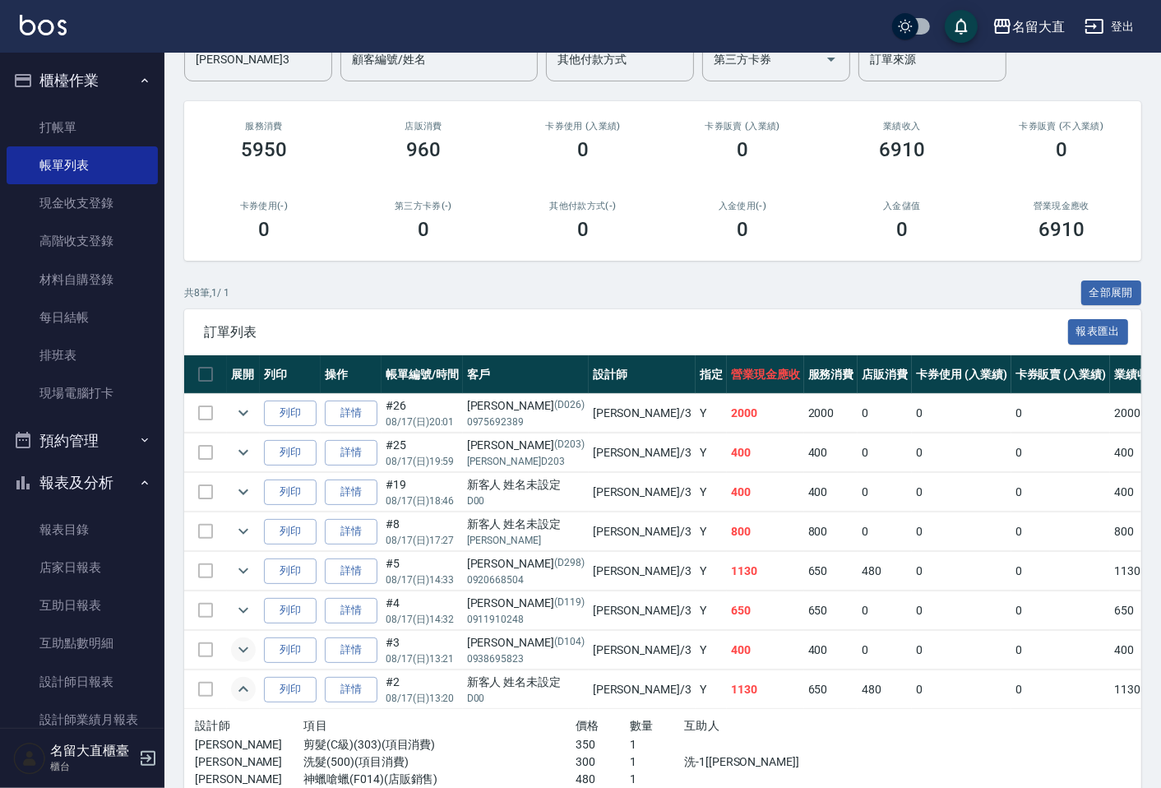
click at [249, 645] on icon "expand row" at bounding box center [243, 650] width 20 height 20
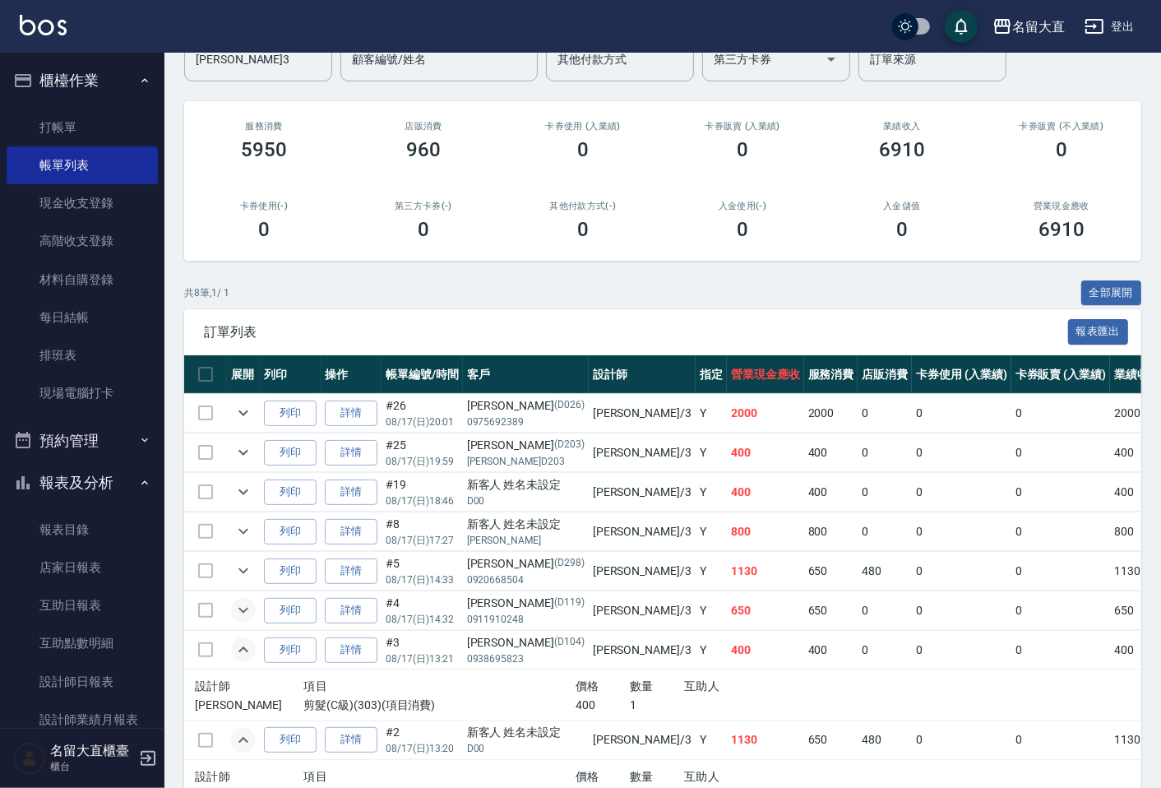
click at [238, 603] on icon "expand row" at bounding box center [243, 610] width 20 height 20
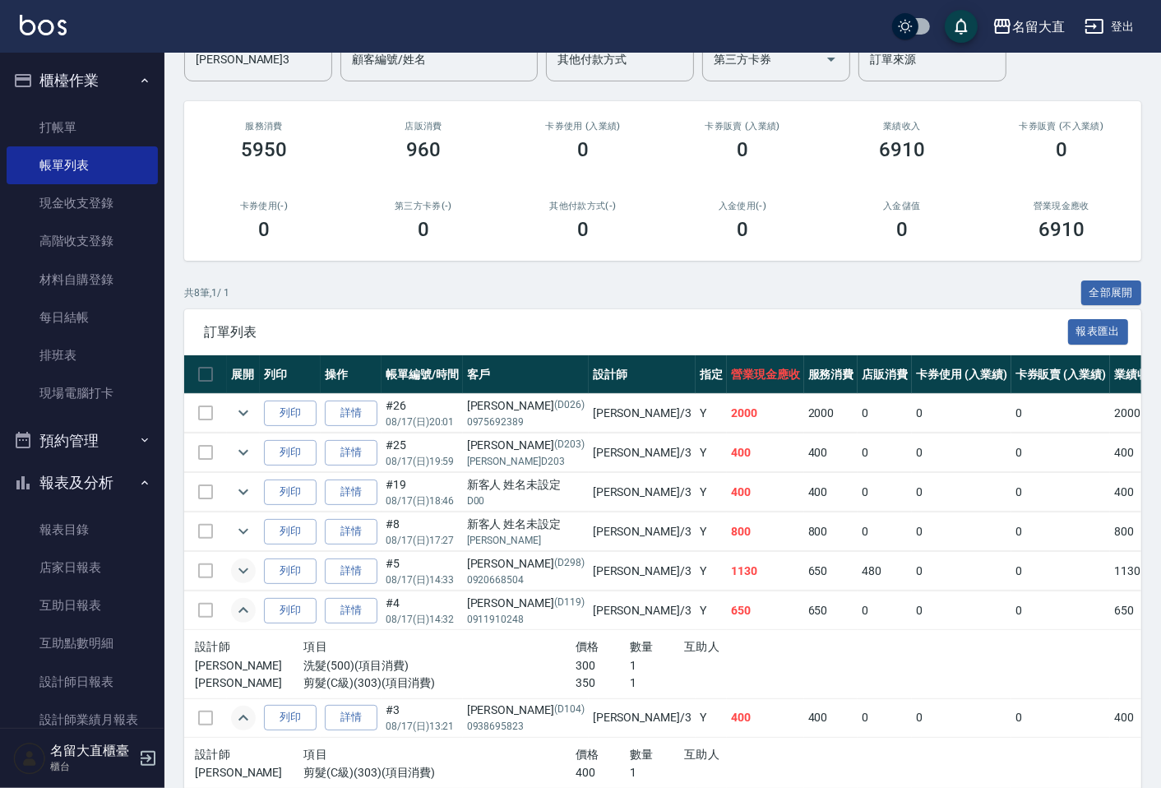
click at [243, 571] on icon "expand row" at bounding box center [243, 571] width 10 height 6
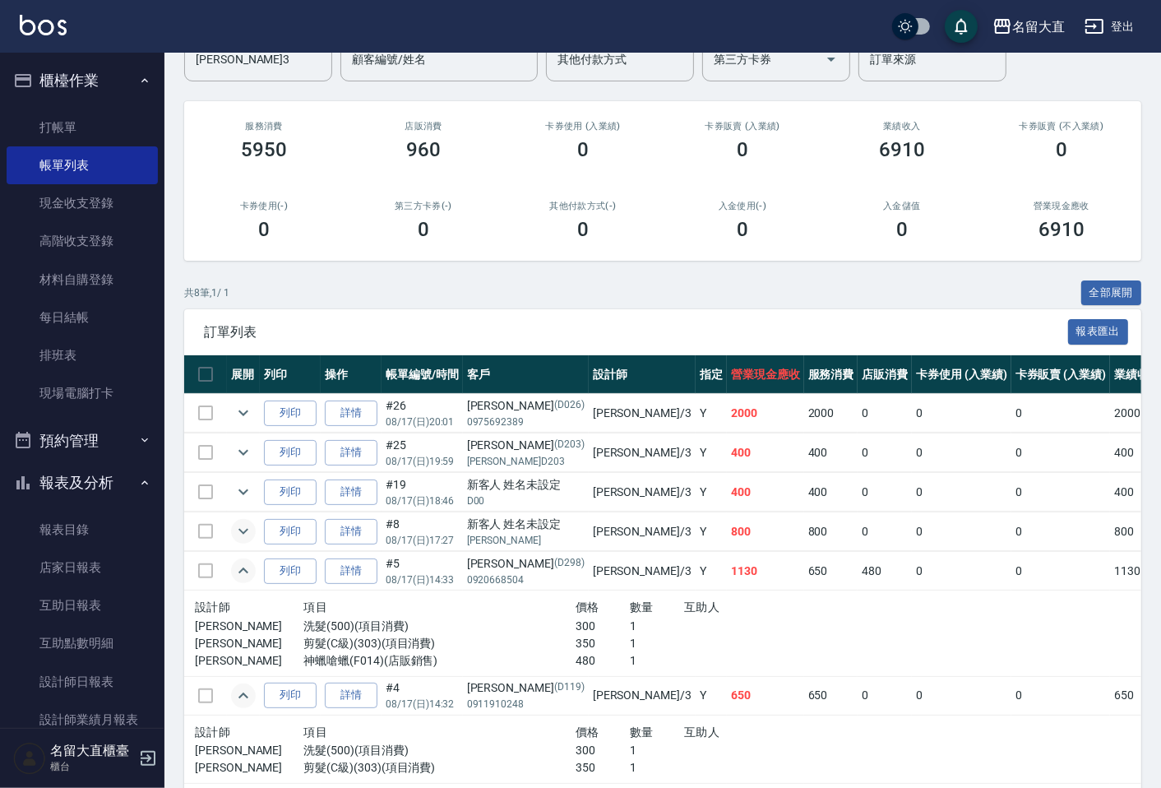
click at [243, 524] on icon "expand row" at bounding box center [243, 531] width 20 height 20
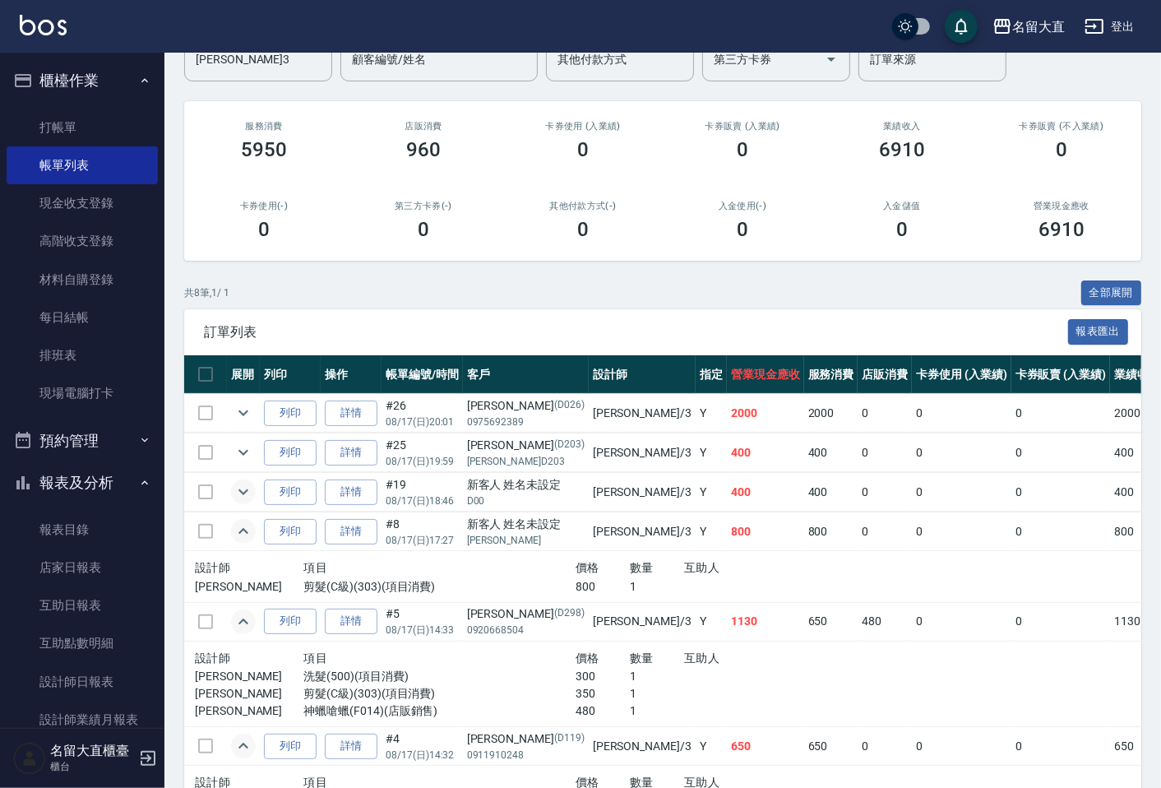
click at [245, 483] on icon "expand row" at bounding box center [243, 492] width 20 height 20
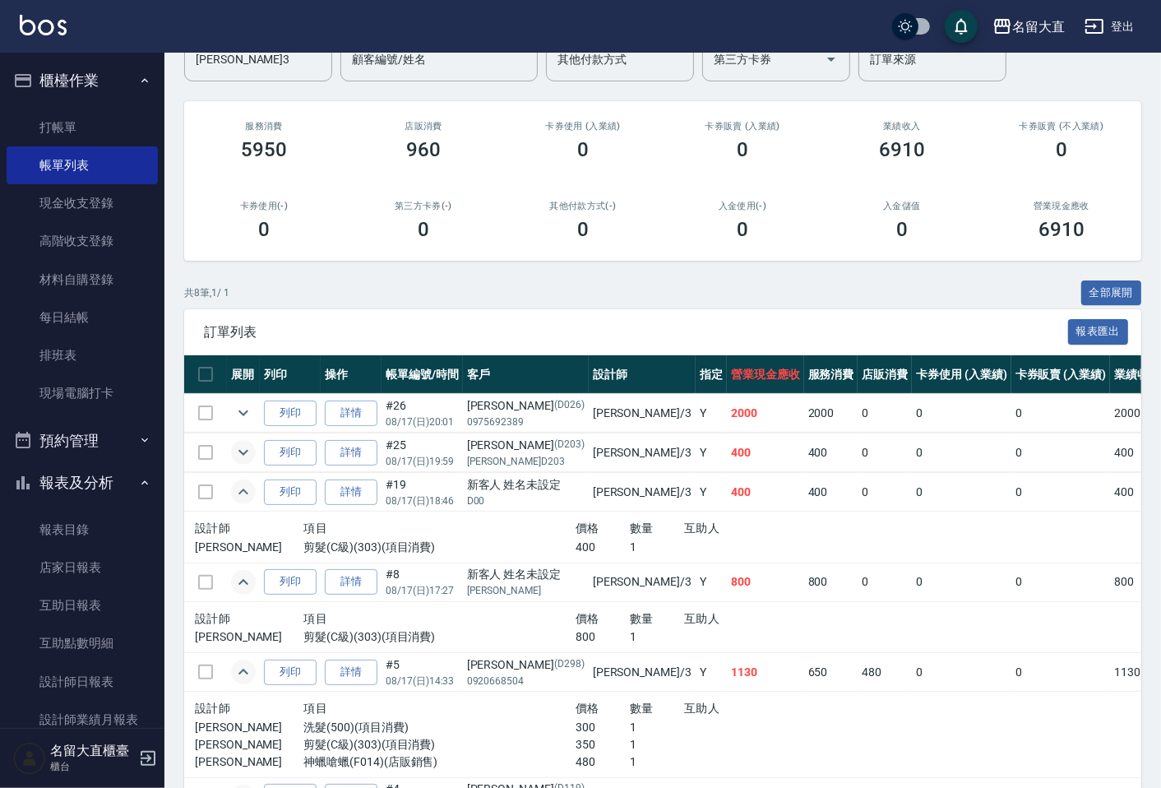
click at [252, 447] on icon "expand row" at bounding box center [243, 452] width 20 height 20
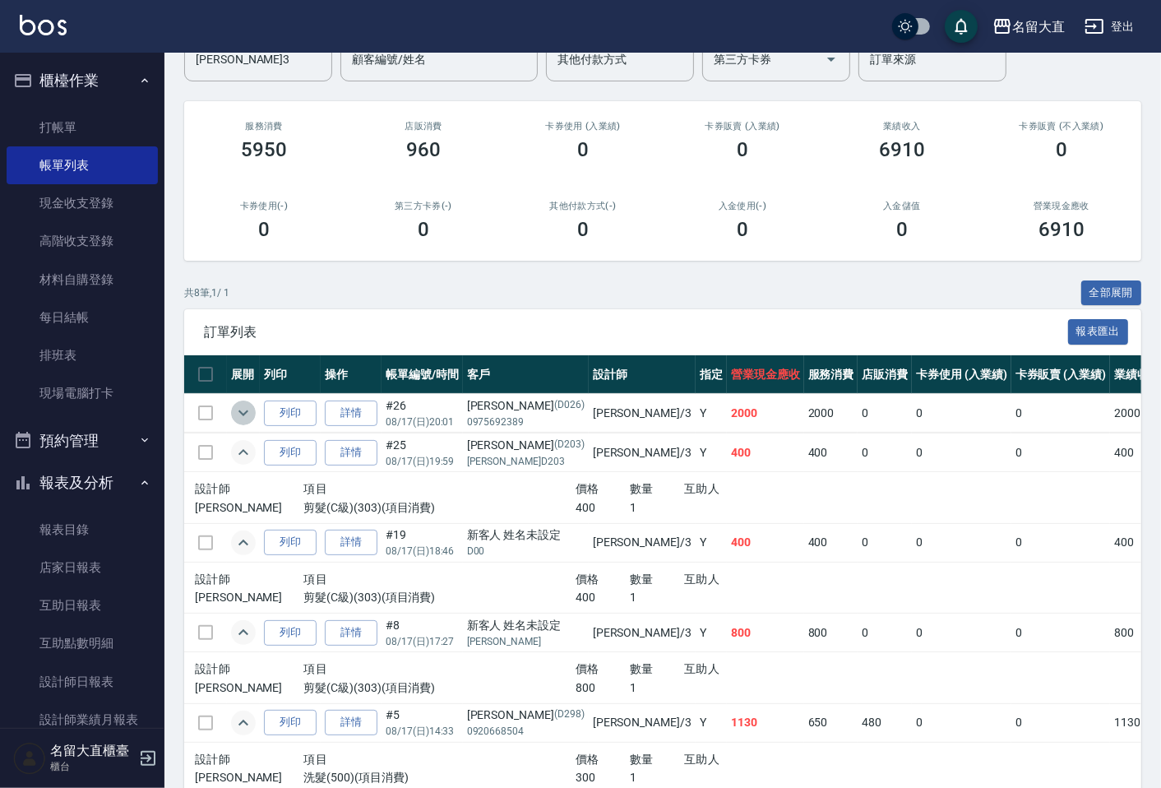
click at [255, 409] on button "expand row" at bounding box center [243, 412] width 25 height 25
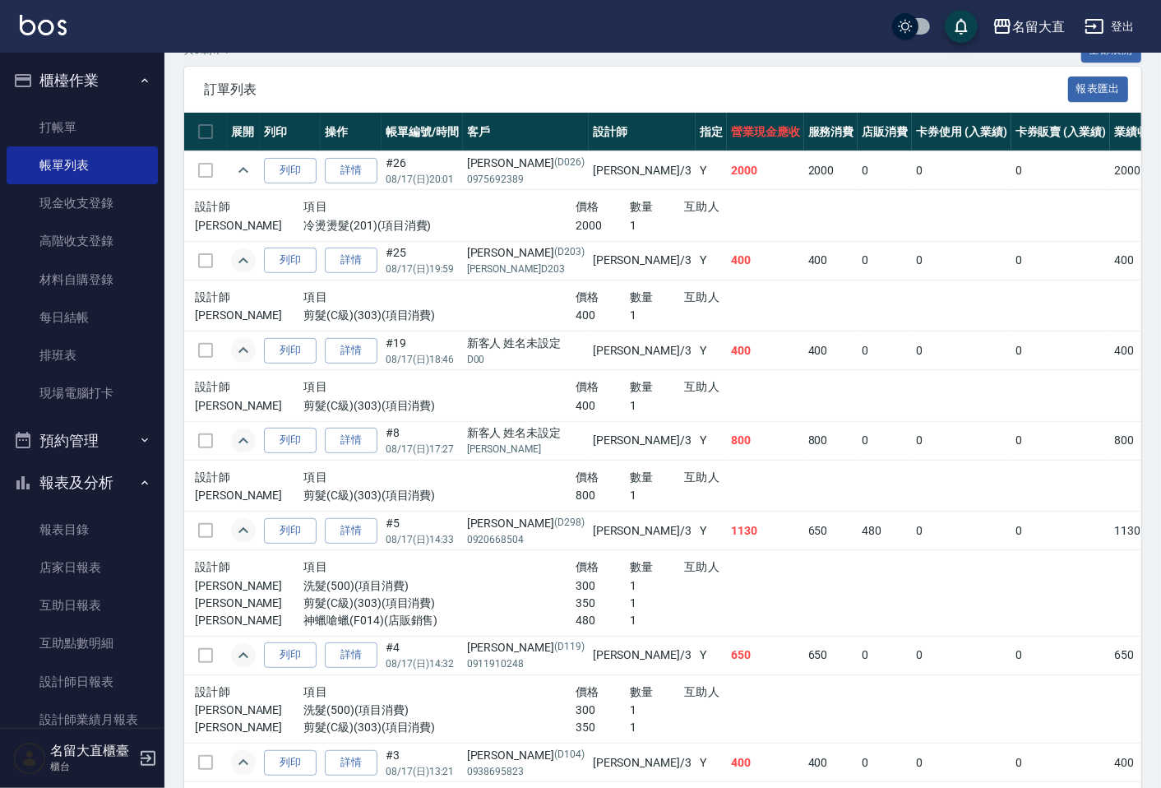
scroll to position [428, 0]
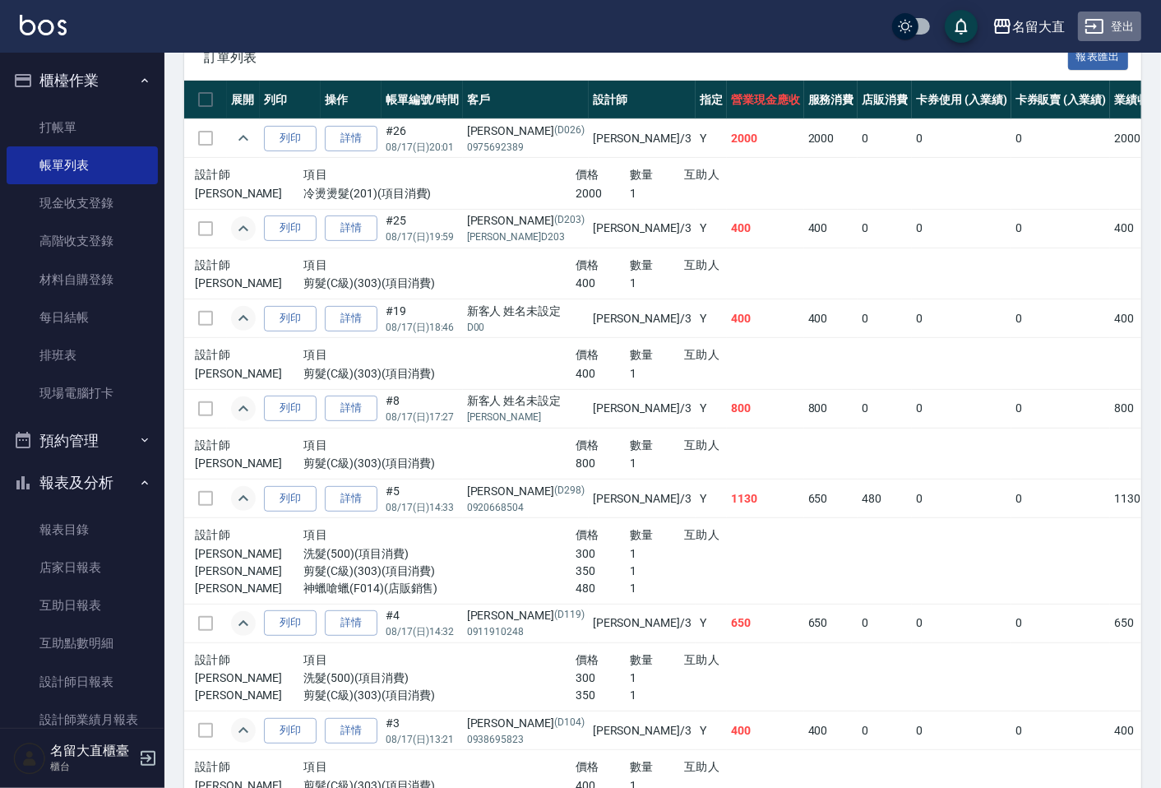
drag, startPoint x: 510, startPoint y: 587, endPoint x: 1131, endPoint y: 27, distance: 836.5
click at [1131, 27] on button "登出" at bounding box center [1109, 27] width 63 height 30
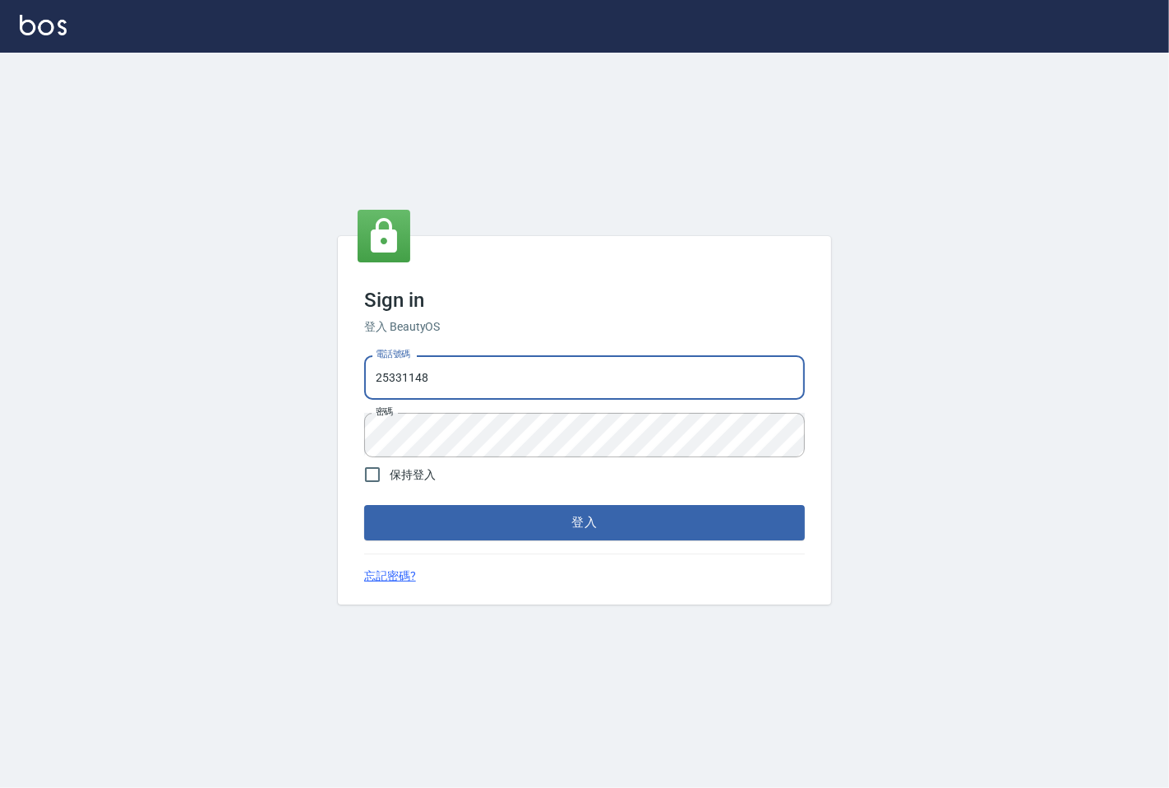
click at [478, 365] on input "25331148" at bounding box center [584, 377] width 441 height 44
type input "0983983823"
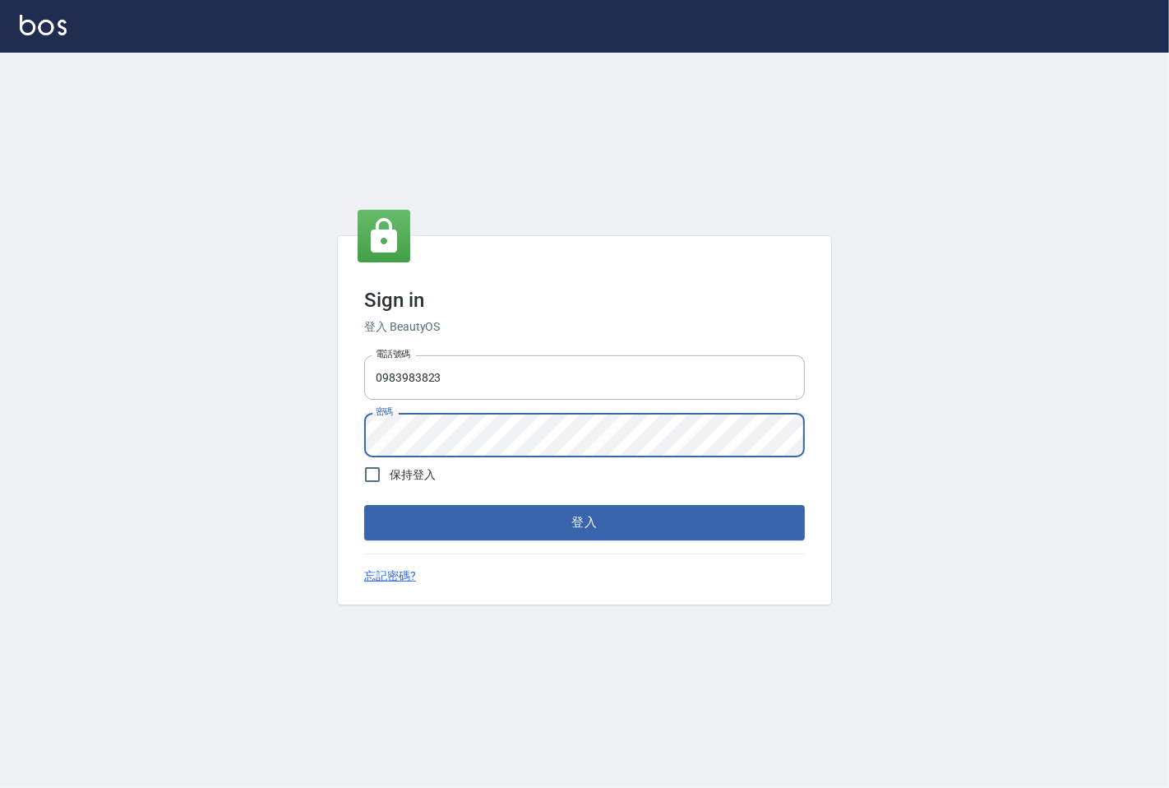
click at [364, 505] on button "登入" at bounding box center [584, 522] width 441 height 35
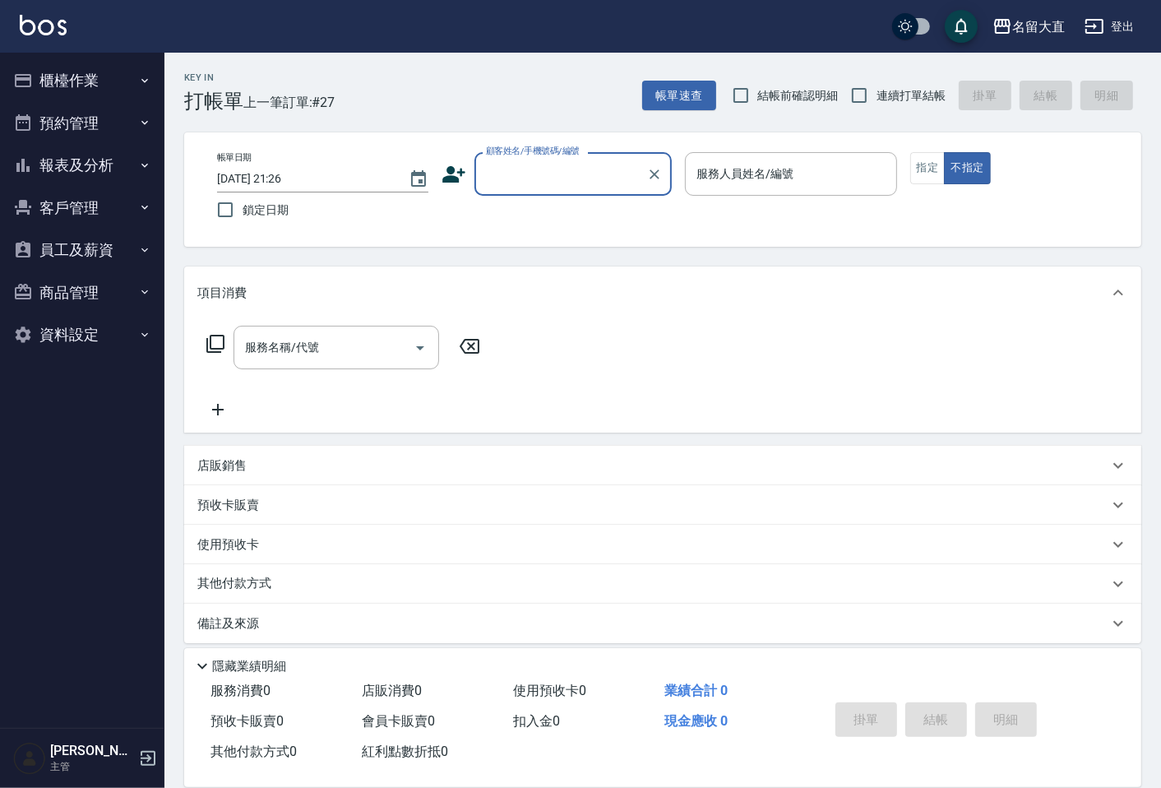
click at [76, 160] on button "報表及分析" at bounding box center [82, 165] width 151 height 43
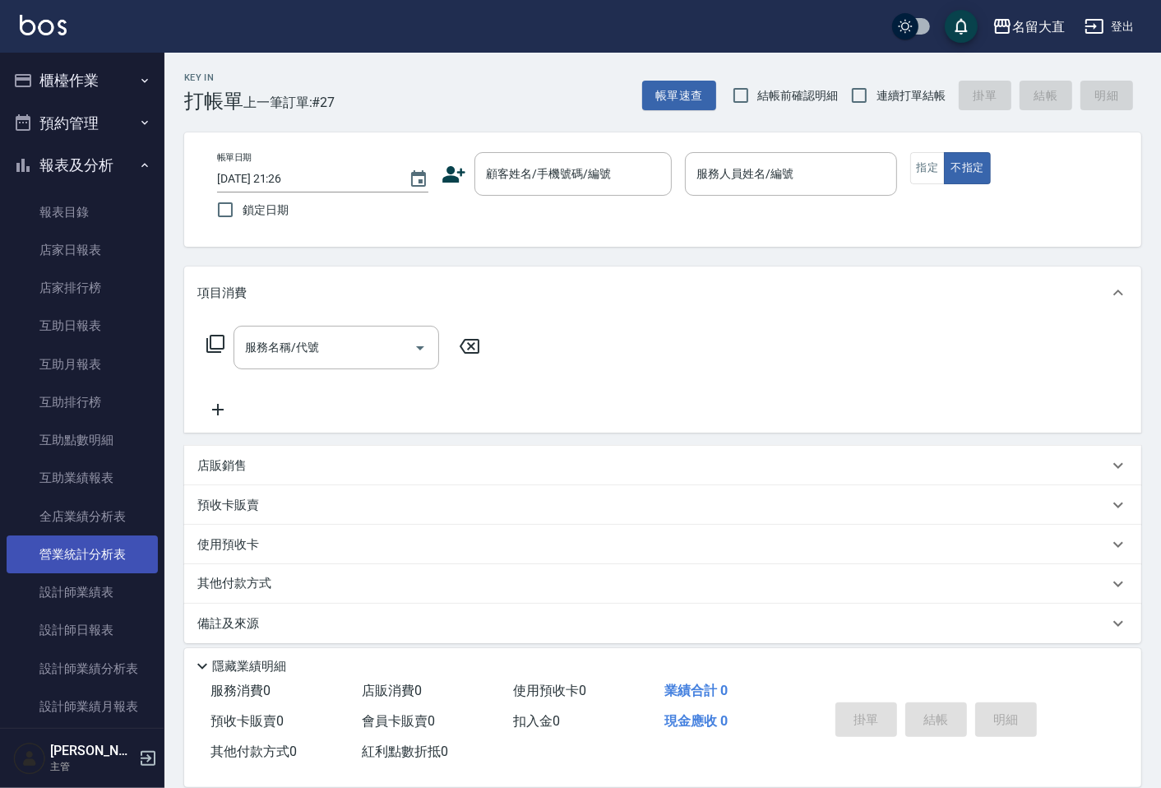
scroll to position [183, 0]
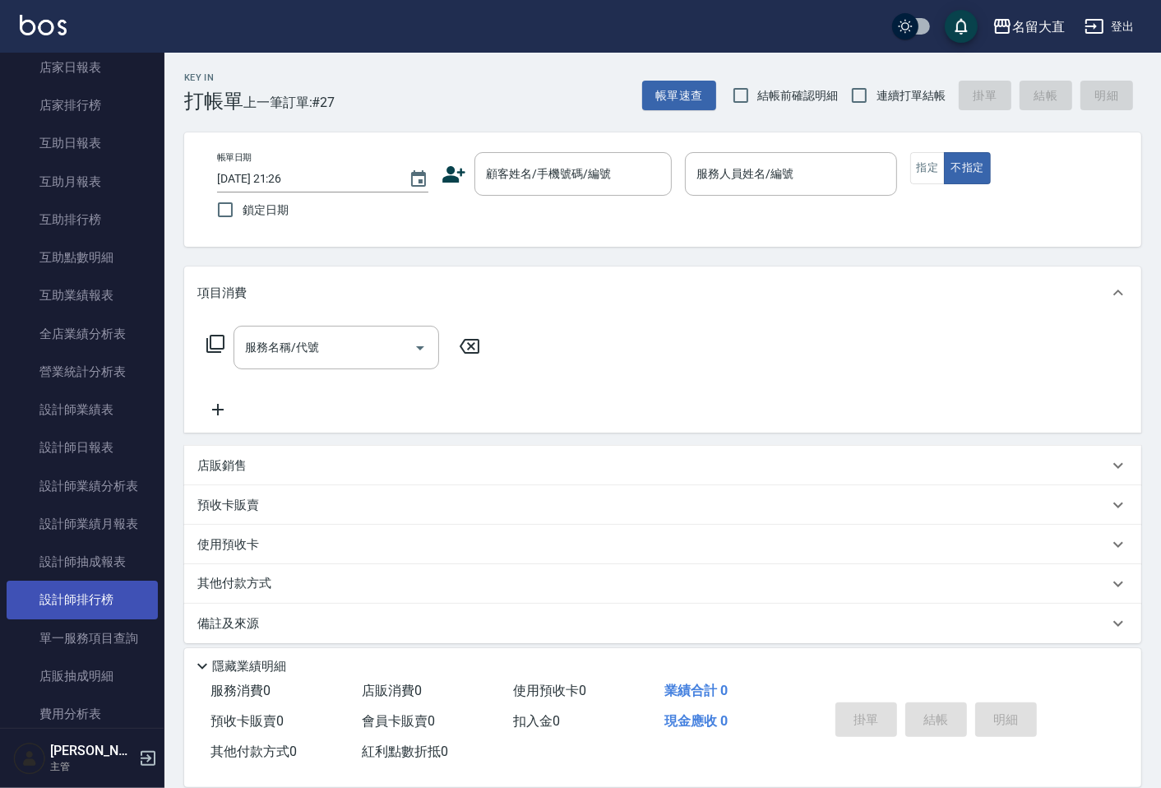
click at [77, 600] on link "設計師排行榜" at bounding box center [82, 599] width 151 height 38
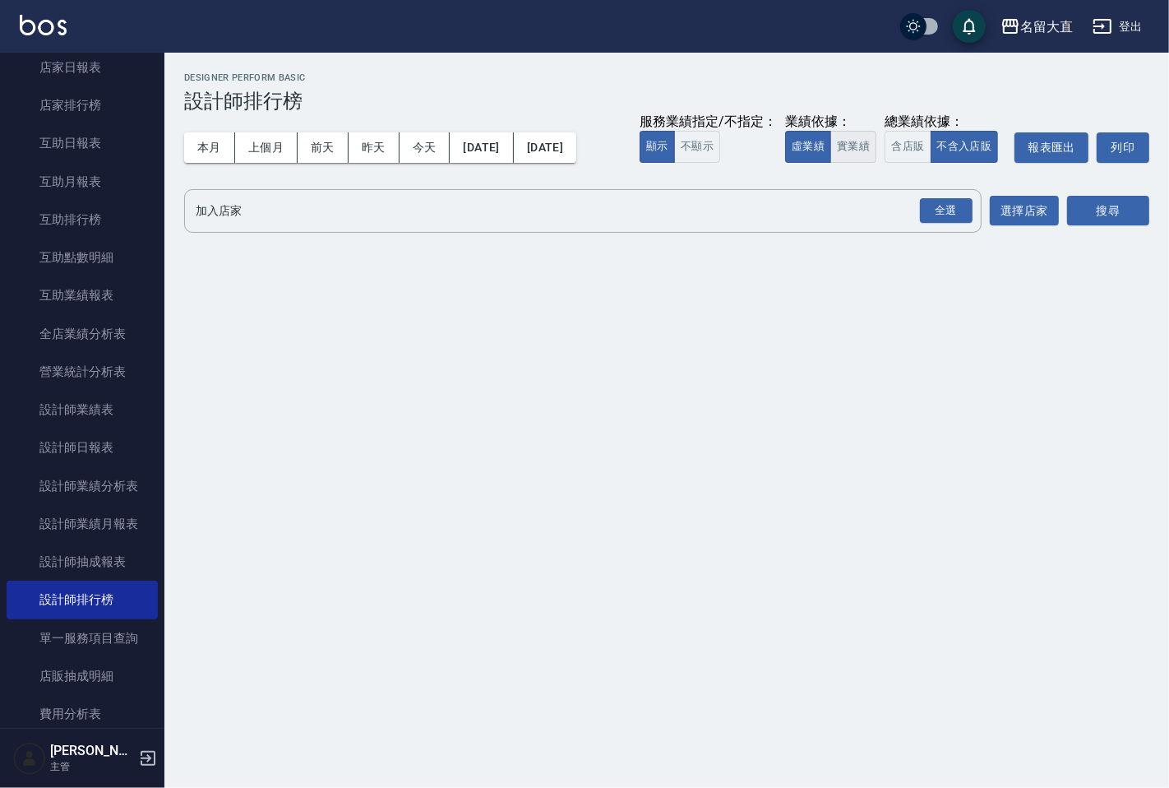
click at [858, 152] on button "實業績" at bounding box center [853, 147] width 46 height 32
click at [954, 208] on div "全選" at bounding box center [946, 210] width 53 height 25
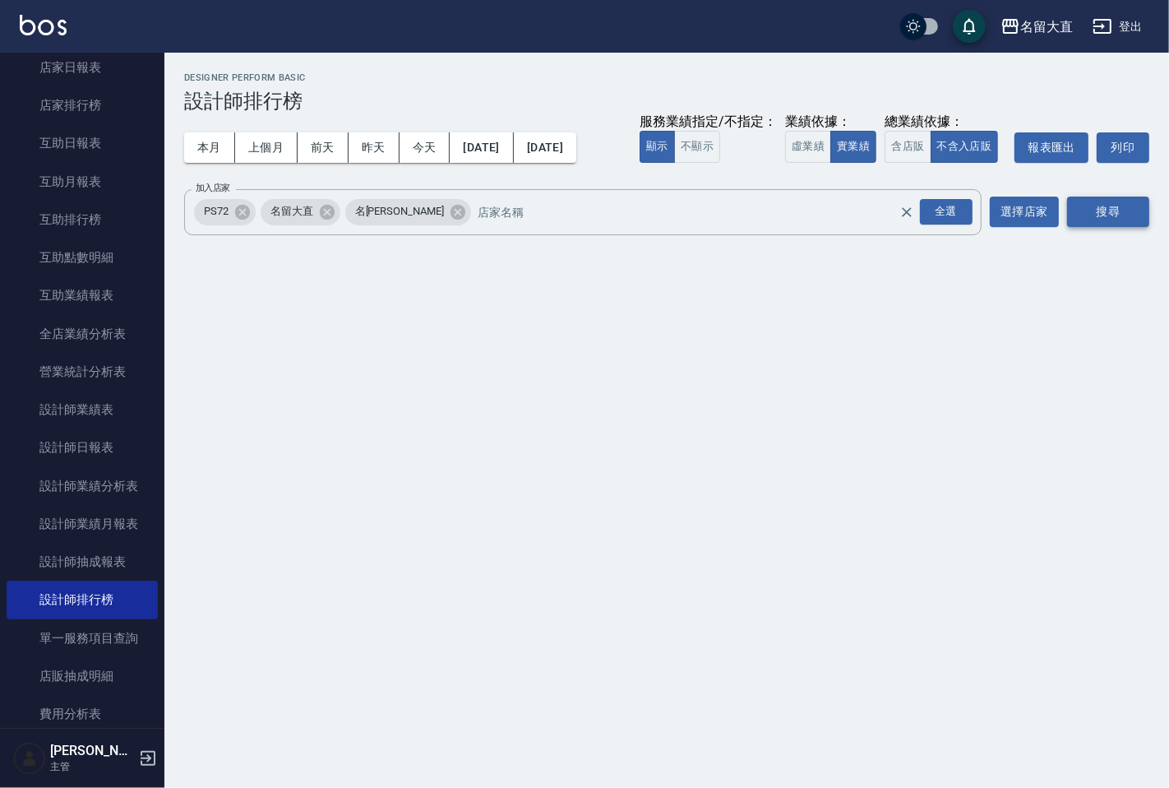
click at [1132, 208] on button "搜尋" at bounding box center [1108, 211] width 82 height 30
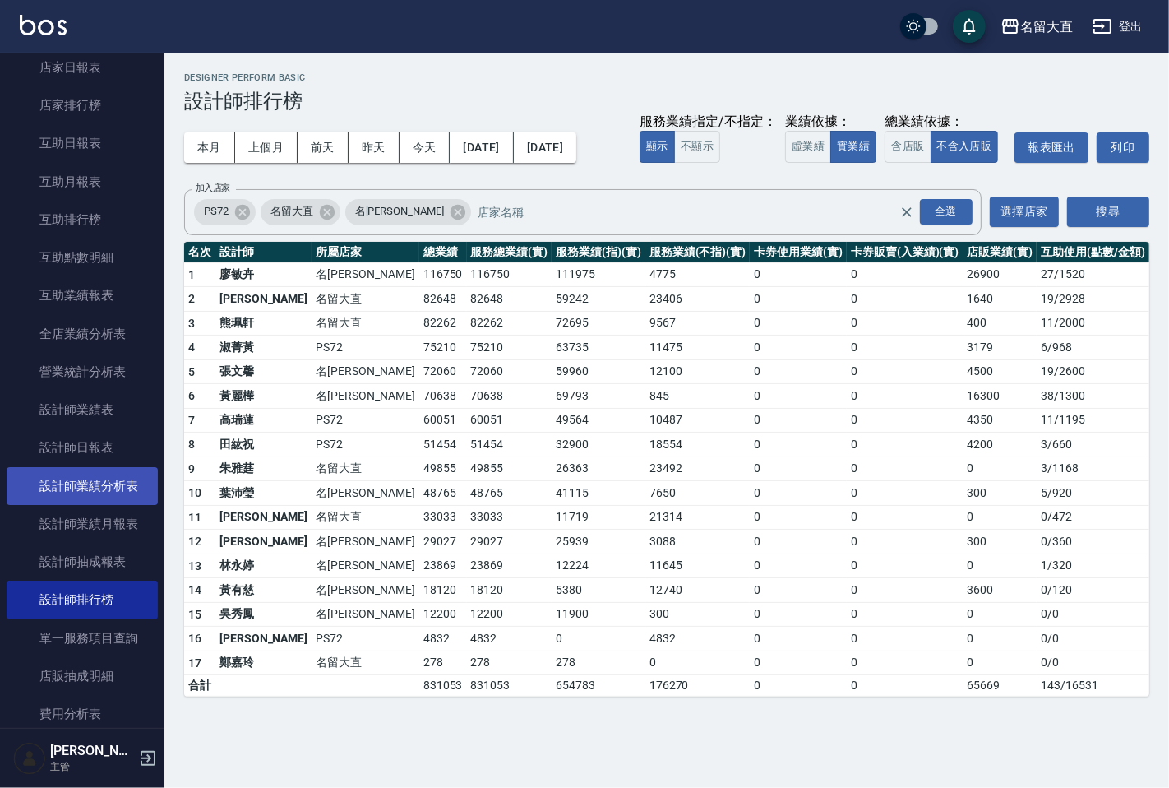
click at [83, 498] on link "設計師業績分析表" at bounding box center [82, 486] width 151 height 38
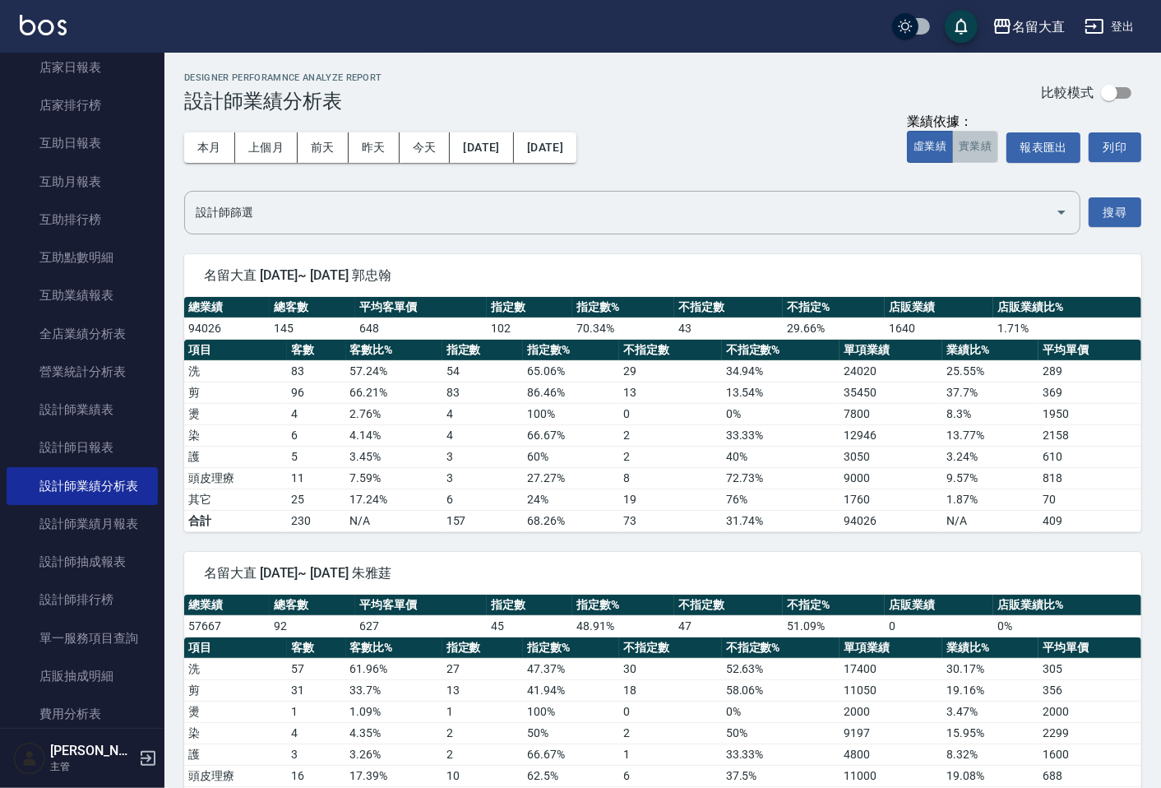
click at [982, 143] on button "實業績" at bounding box center [975, 147] width 46 height 32
